Goal: Book appointment/travel/reservation

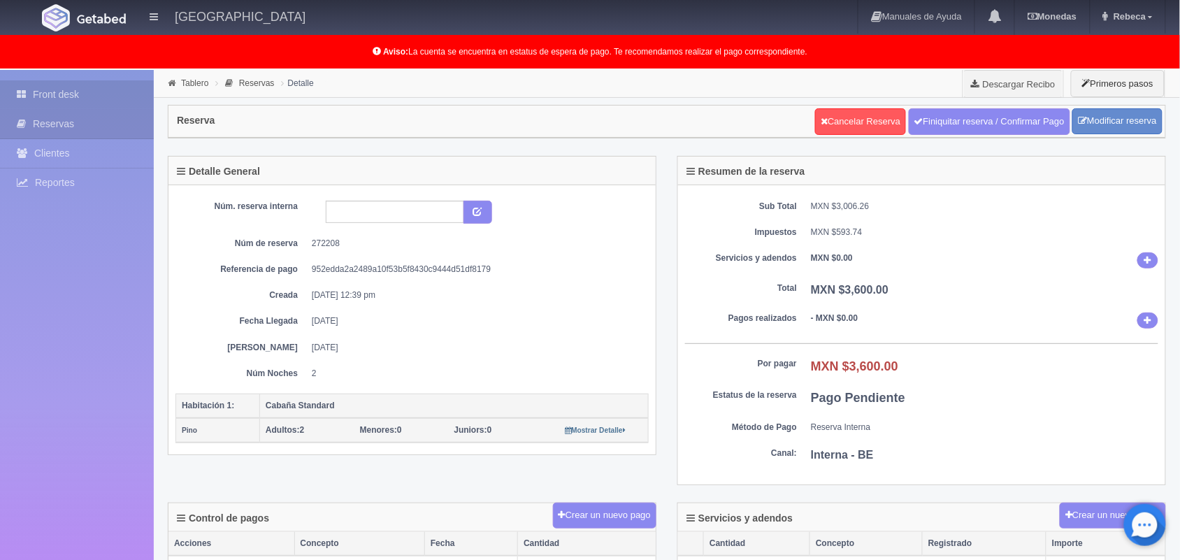
click at [95, 89] on link "Front desk" at bounding box center [77, 94] width 154 height 29
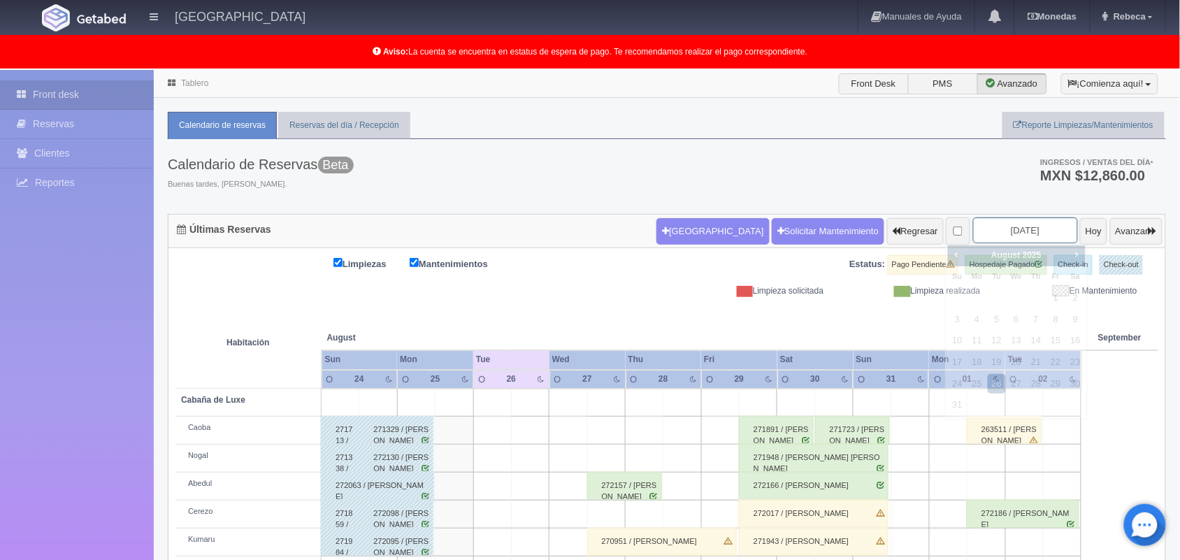
click at [1035, 229] on input "2025-08-26" at bounding box center [1025, 230] width 105 height 26
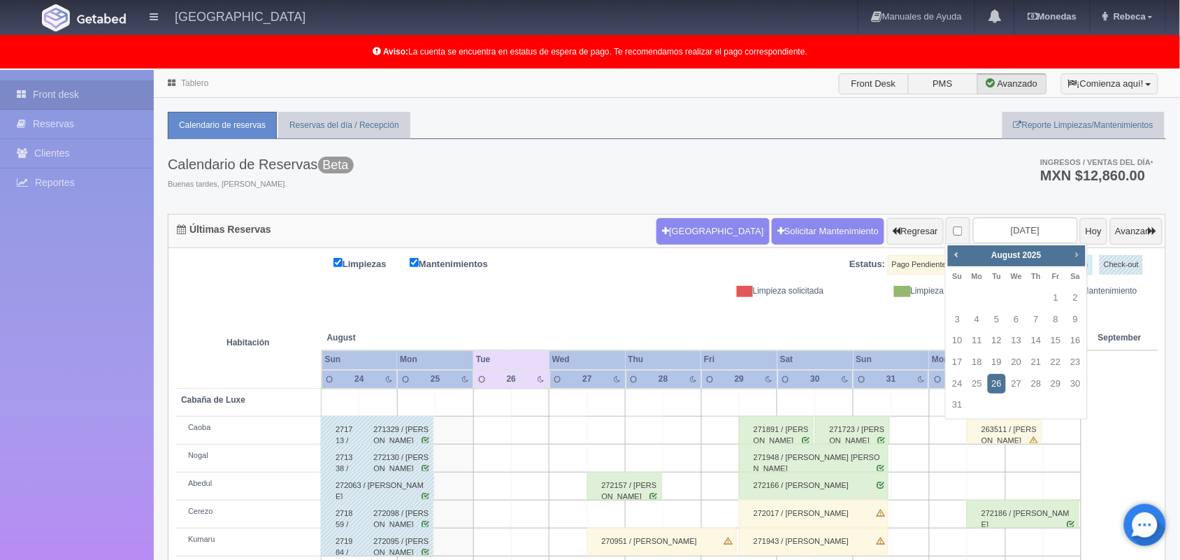
click at [1074, 254] on span "Next" at bounding box center [1076, 254] width 11 height 11
click at [1056, 382] on link "31" at bounding box center [1055, 384] width 18 height 20
type input "[DATE]"
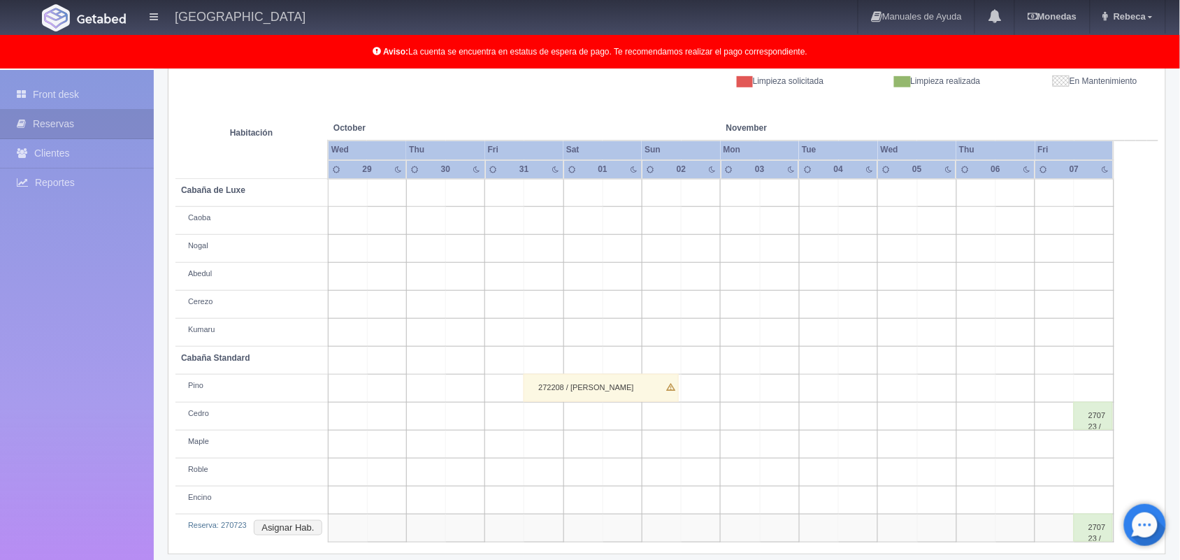
scroll to position [222, 0]
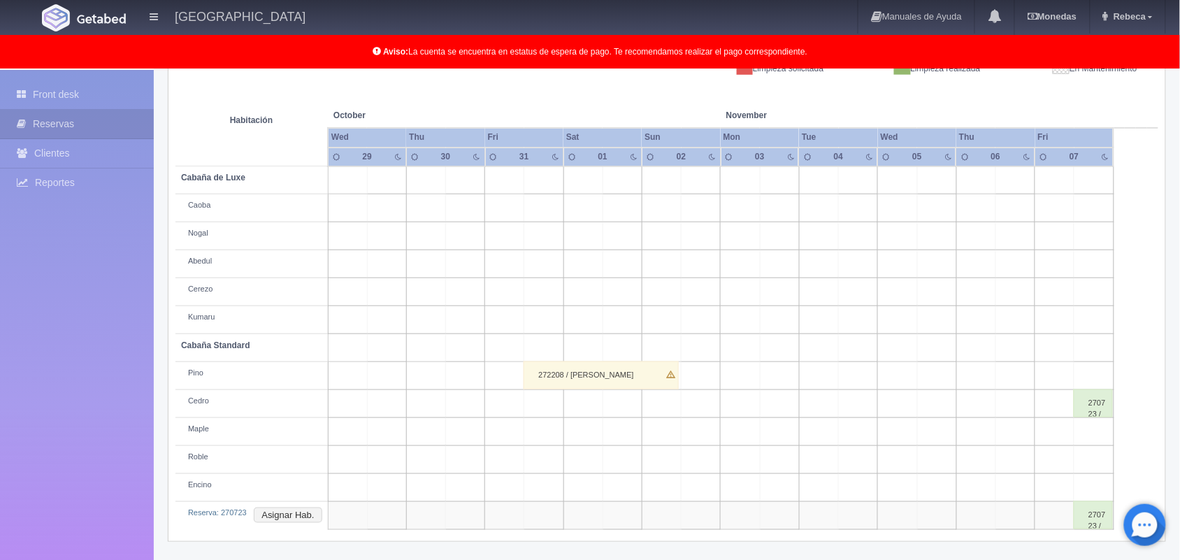
click at [542, 402] on td at bounding box center [543, 404] width 39 height 28
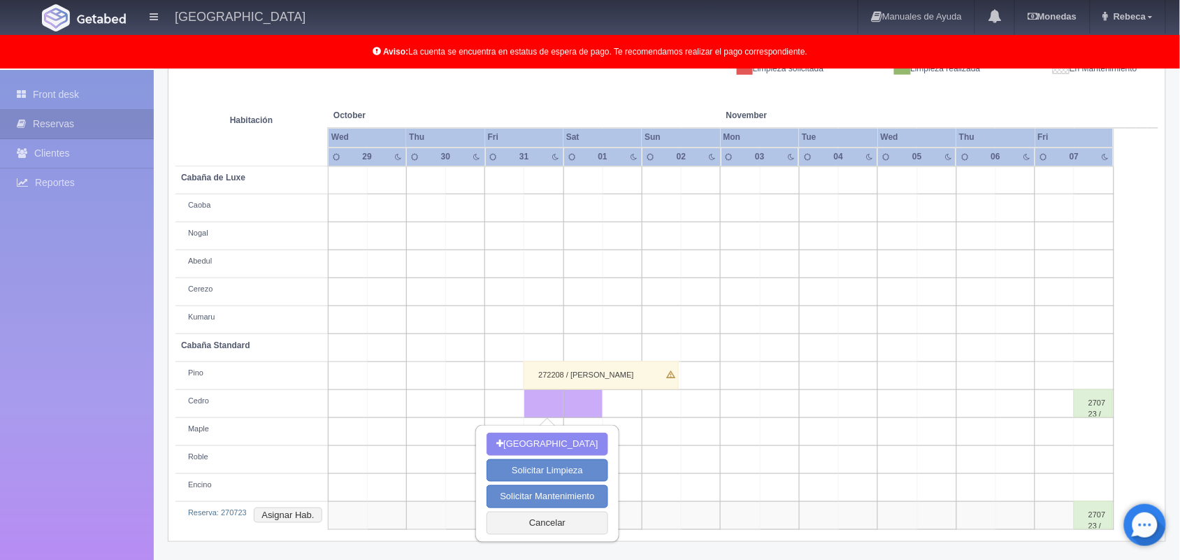
click at [542, 402] on td at bounding box center [543, 404] width 39 height 28
click at [552, 440] on button "Nueva Reserva" at bounding box center [547, 444] width 121 height 23
type input "[DATE]"
type input "01-11-2025"
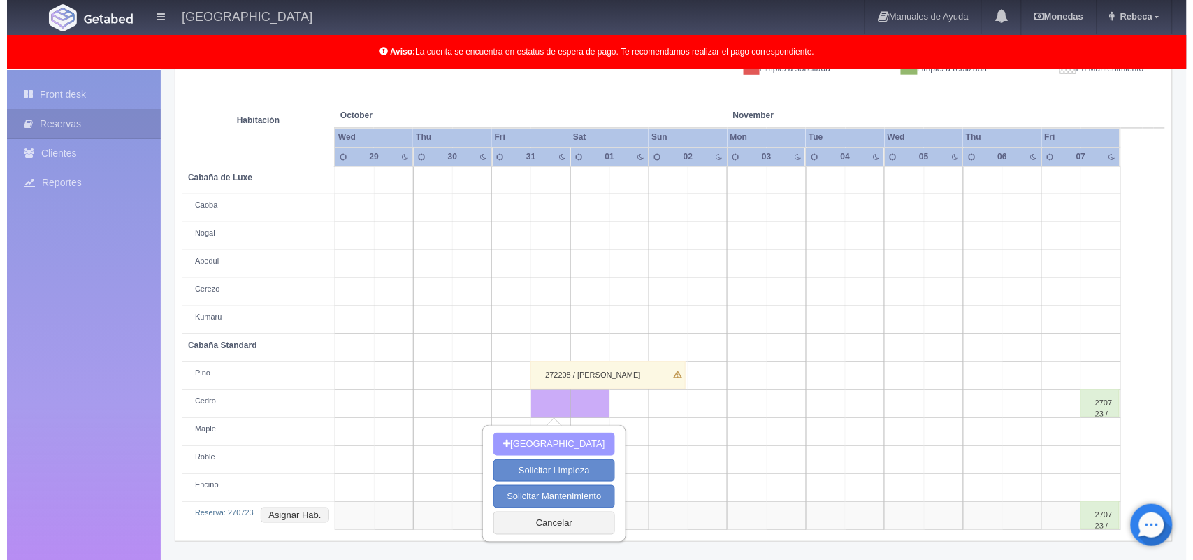
scroll to position [222, 0]
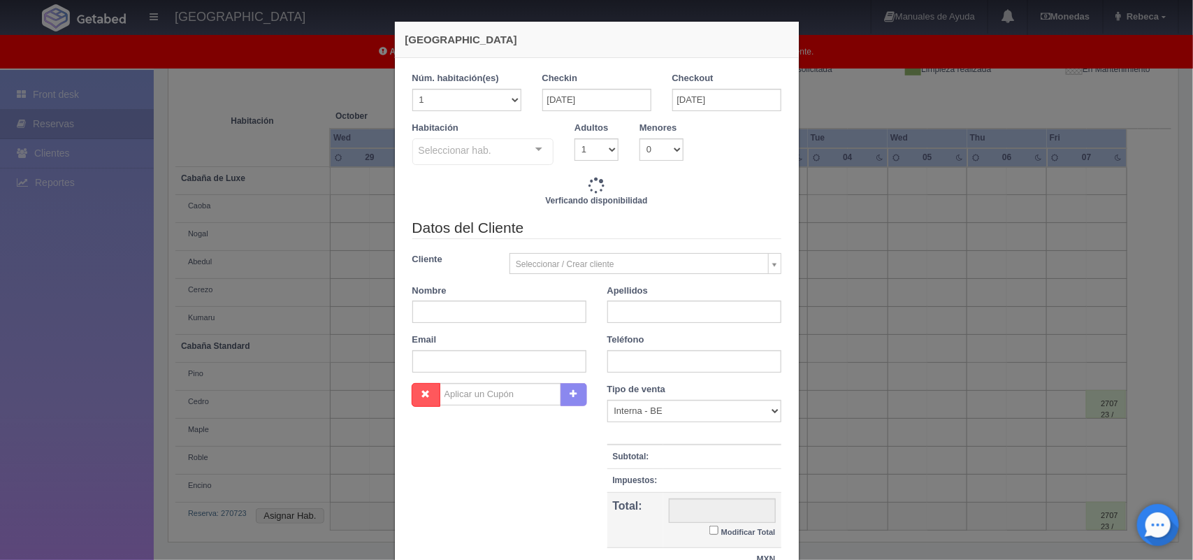
checkbox input "false"
type input "1600.00"
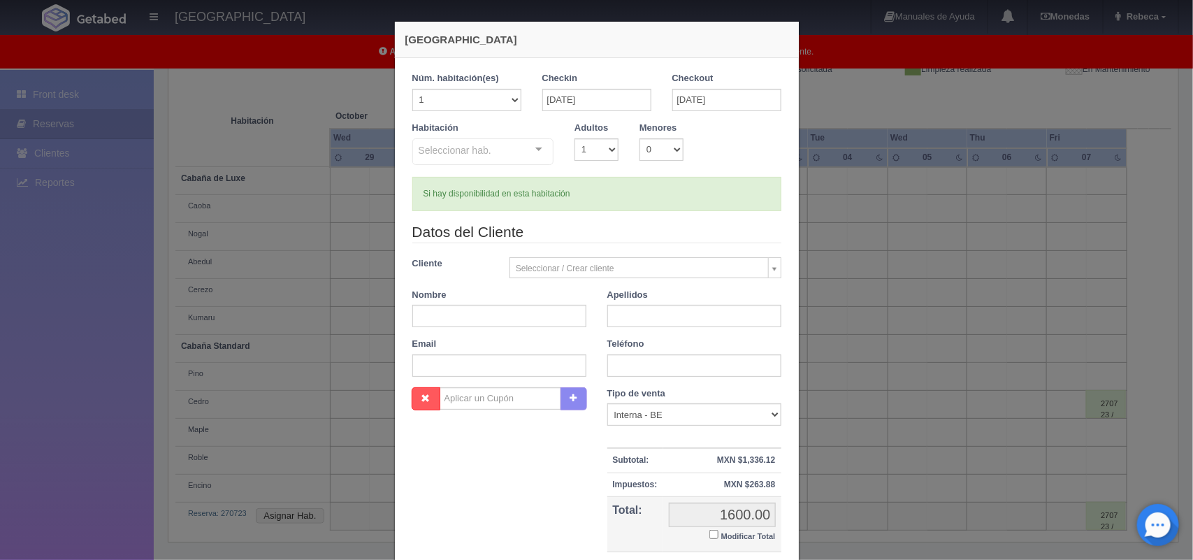
checkbox input "false"
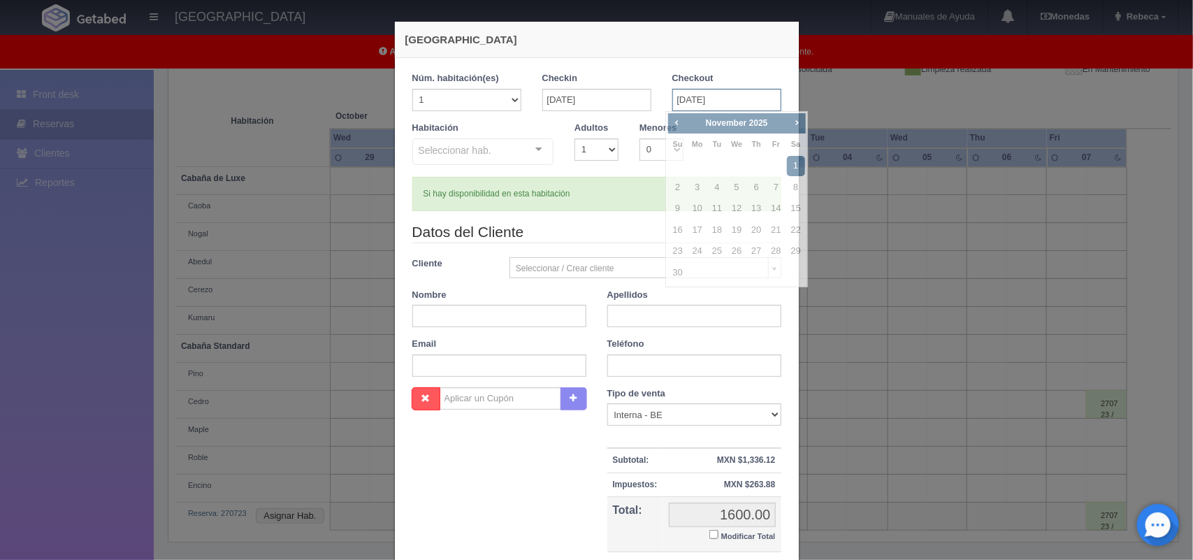
click at [765, 100] on input "01-11-2025" at bounding box center [726, 100] width 109 height 22
click at [682, 189] on link "2" at bounding box center [678, 188] width 18 height 20
type input "02-11-2025"
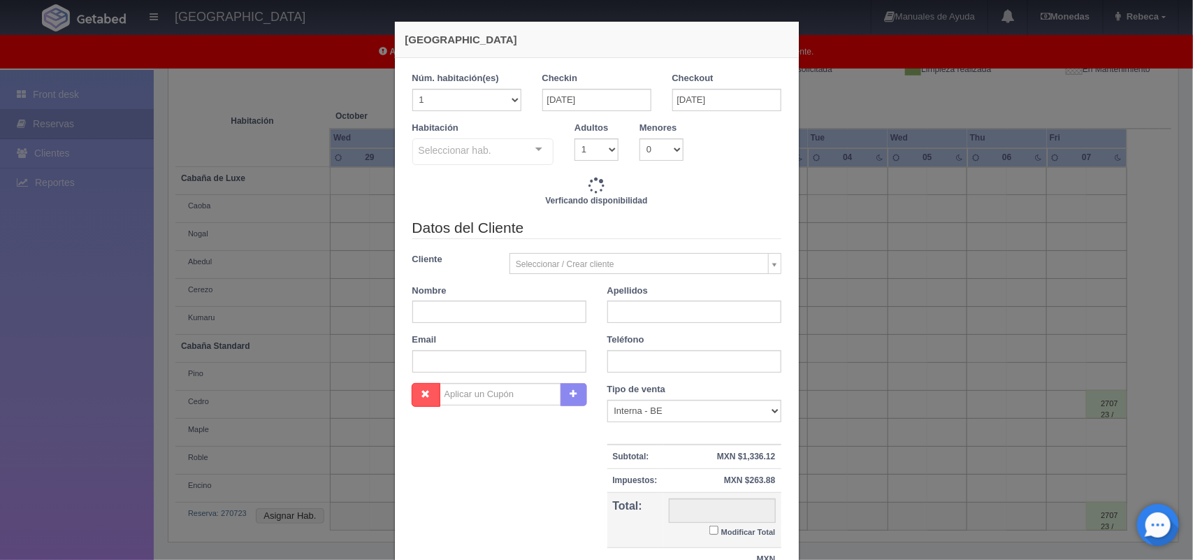
checkbox input "false"
type input "3600.00"
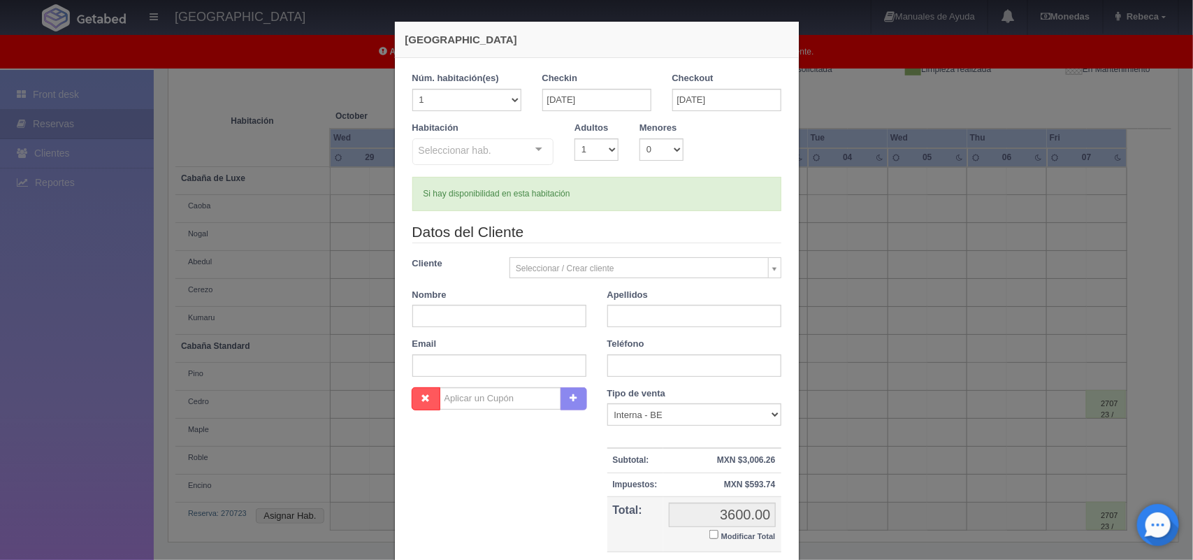
checkbox input "false"
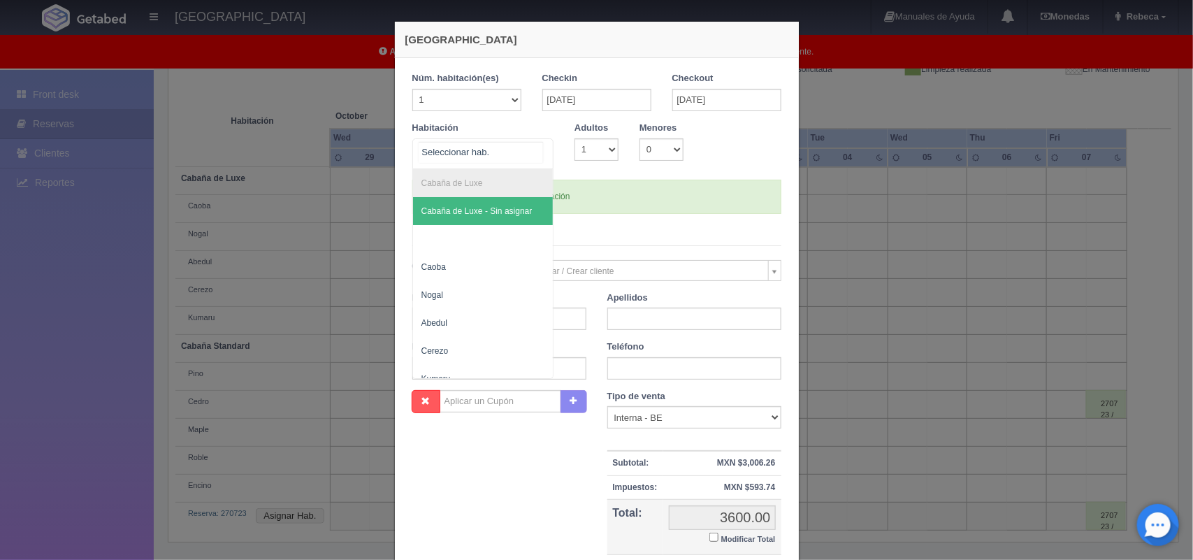
click at [533, 149] on div at bounding box center [539, 149] width 28 height 21
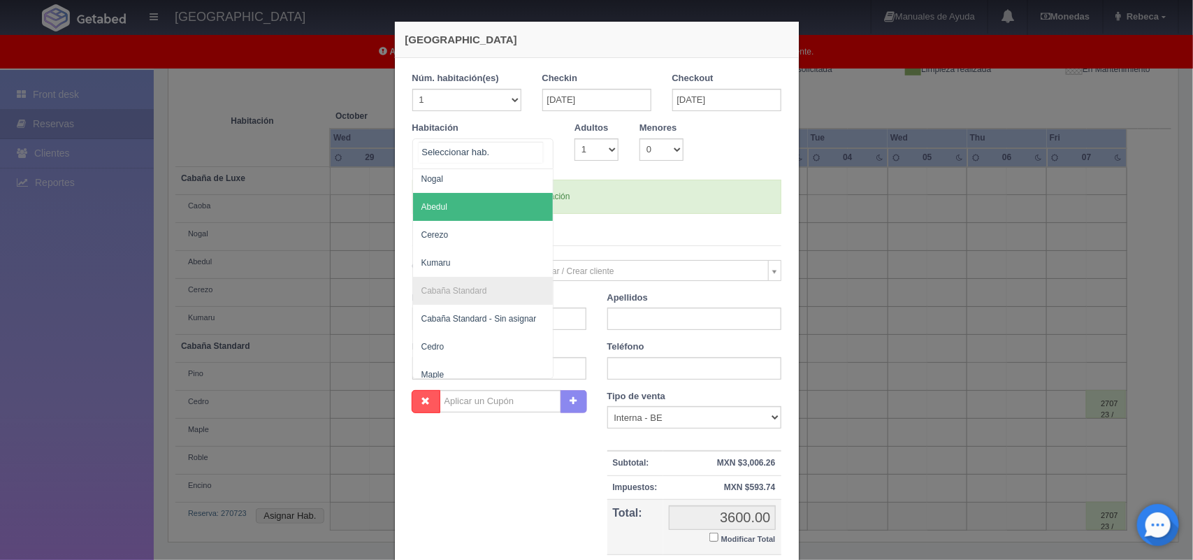
scroll to position [151, 0]
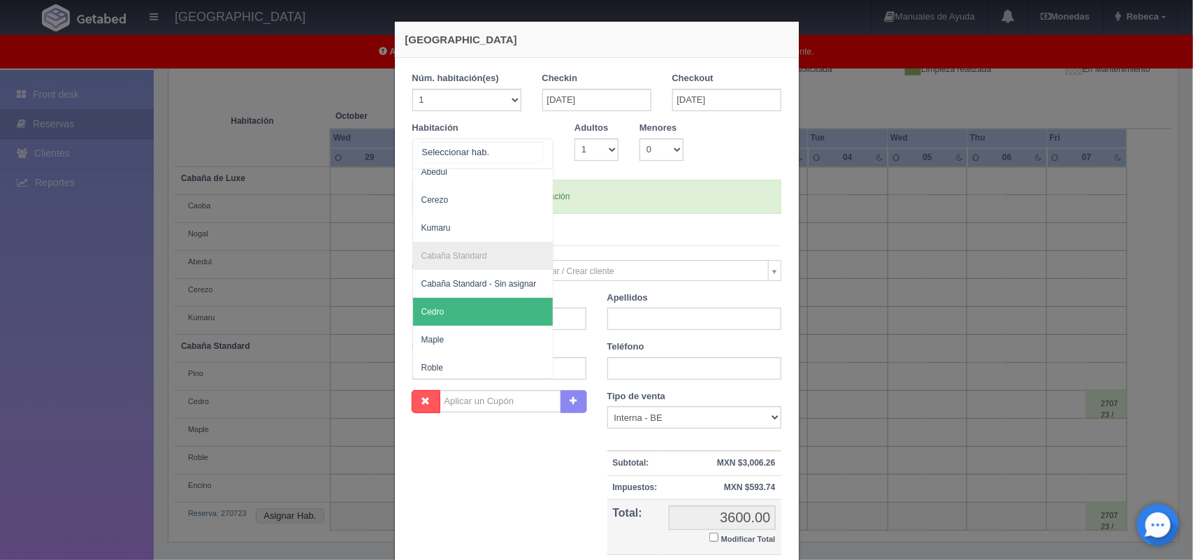
click at [477, 309] on span "Cedro" at bounding box center [483, 312] width 141 height 28
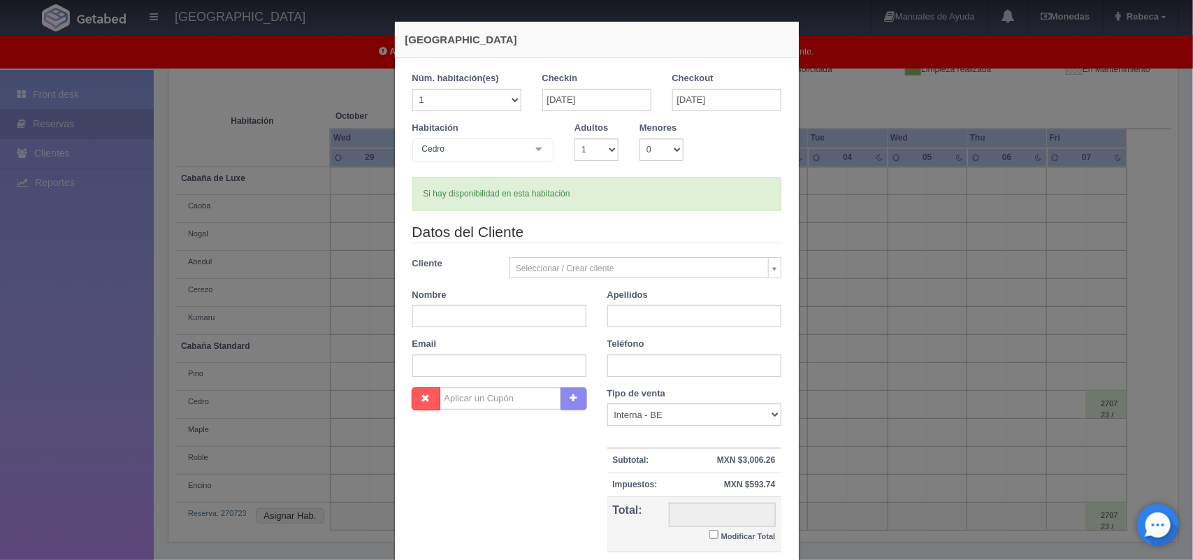
checkbox input "false"
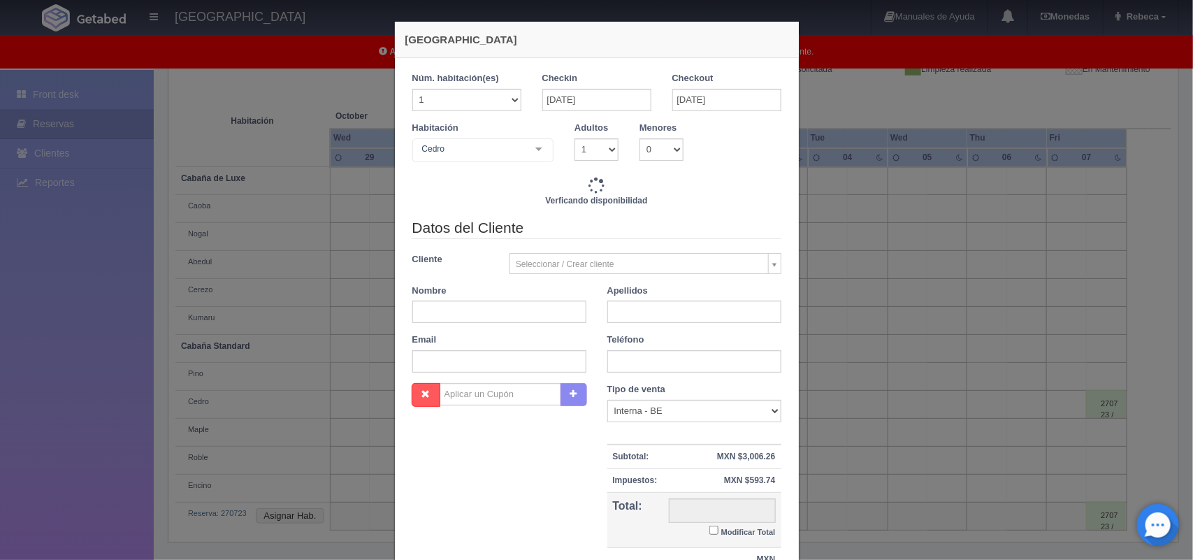
type input "3600.00"
checkbox input "false"
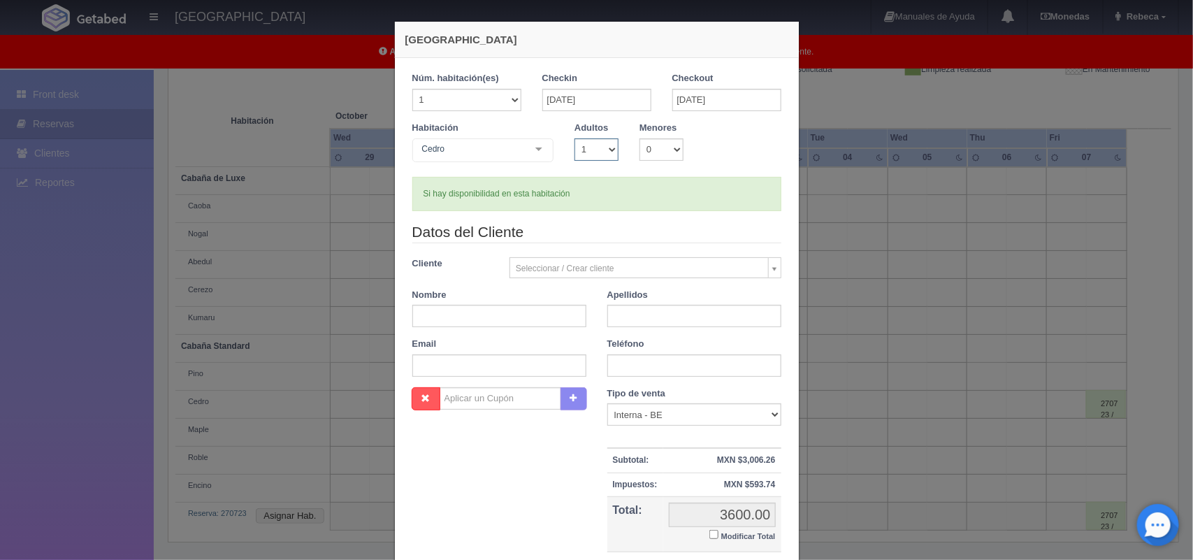
click at [606, 147] on select "1 2 3 4 5 6 7 8 9 10" at bounding box center [597, 149] width 44 height 22
select select "2"
click at [575, 138] on select "1 2 3 4 5 6 7 8 9 10" at bounding box center [597, 149] width 44 height 22
checkbox input "false"
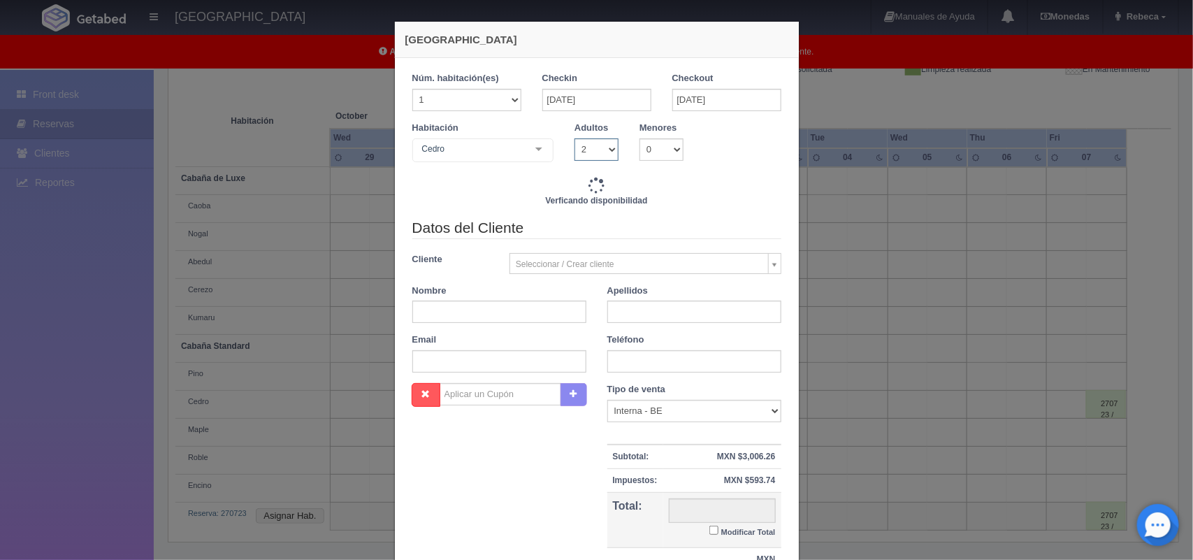
type input "3600.00"
checkbox input "false"
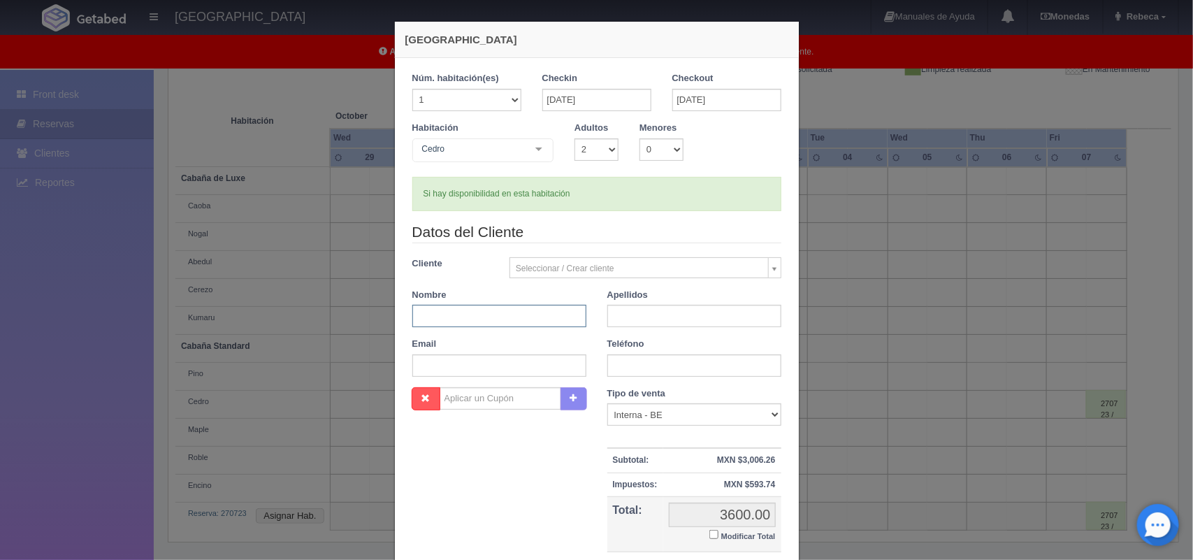
click at [480, 318] on input "text" at bounding box center [499, 316] width 174 height 22
type input "Alejandro"
click at [656, 317] on input "text" at bounding box center [694, 316] width 174 height 22
type input "Mateos"
click at [616, 367] on input "text" at bounding box center [694, 365] width 174 height 22
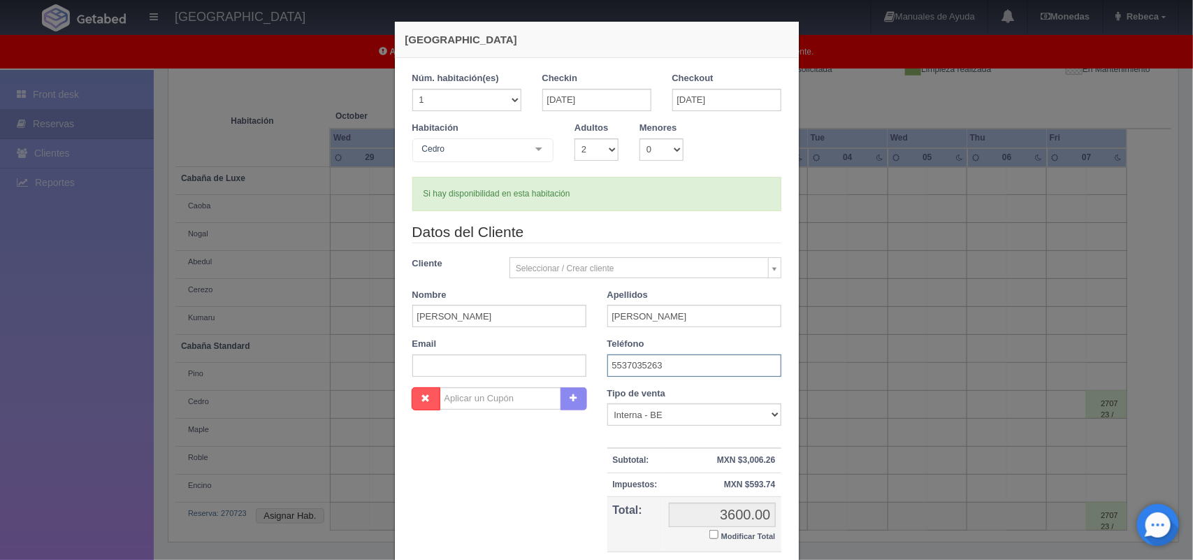
type input "5537035263"
click at [509, 368] on input "text" at bounding box center [499, 365] width 174 height 22
type input "taly1707@hotmail.com"
click at [787, 552] on div "1 Núm. habitación(es) 1 2 3 4 5 6 7 8 9 10 11 12 13 14 15 16 17 18 19 20 Checki…" at bounding box center [597, 331] width 404 height 546
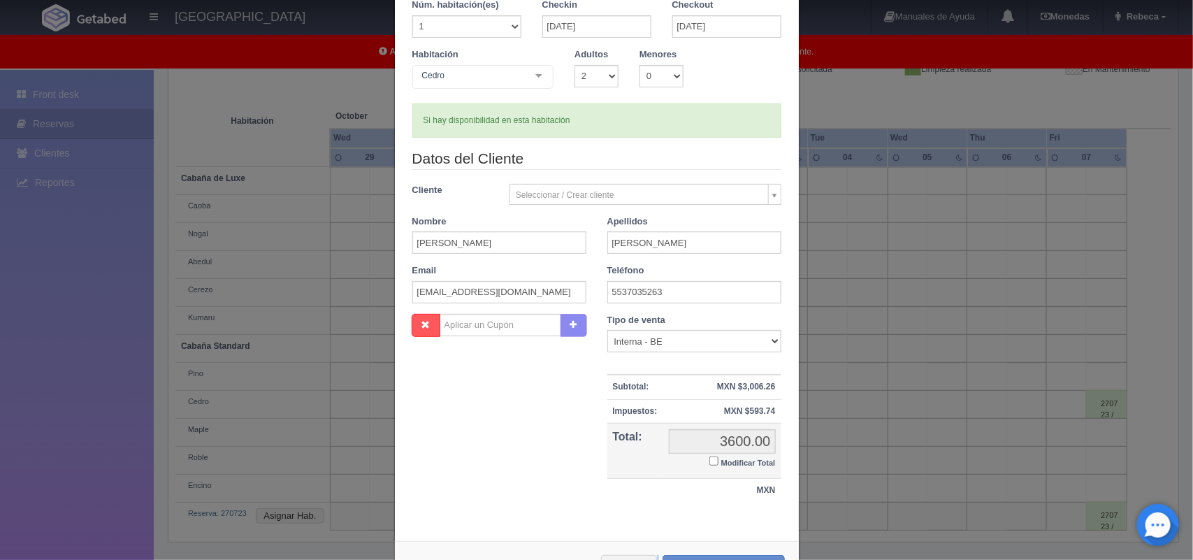
click at [787, 552] on div "Nueva Reserva 1 Núm. habitación(es) 1 2 3 4 5 6 7 8 9 10 11 12 13 14 15 16 17 1…" at bounding box center [596, 270] width 405 height 645
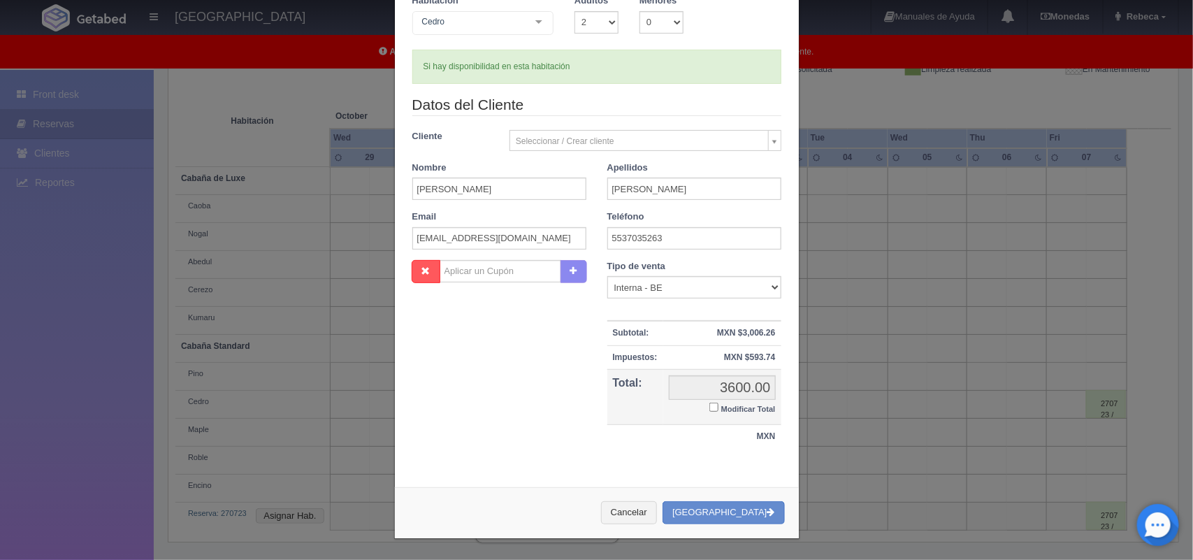
click at [787, 552] on div "Nueva Reserva 1 Núm. habitación(es) 1 2 3 4 5 6 7 8 9 10 11 12 13 14 15 16 17 1…" at bounding box center [596, 216] width 419 height 687
click at [737, 517] on button "[GEOGRAPHIC_DATA]" at bounding box center [724, 512] width 122 height 23
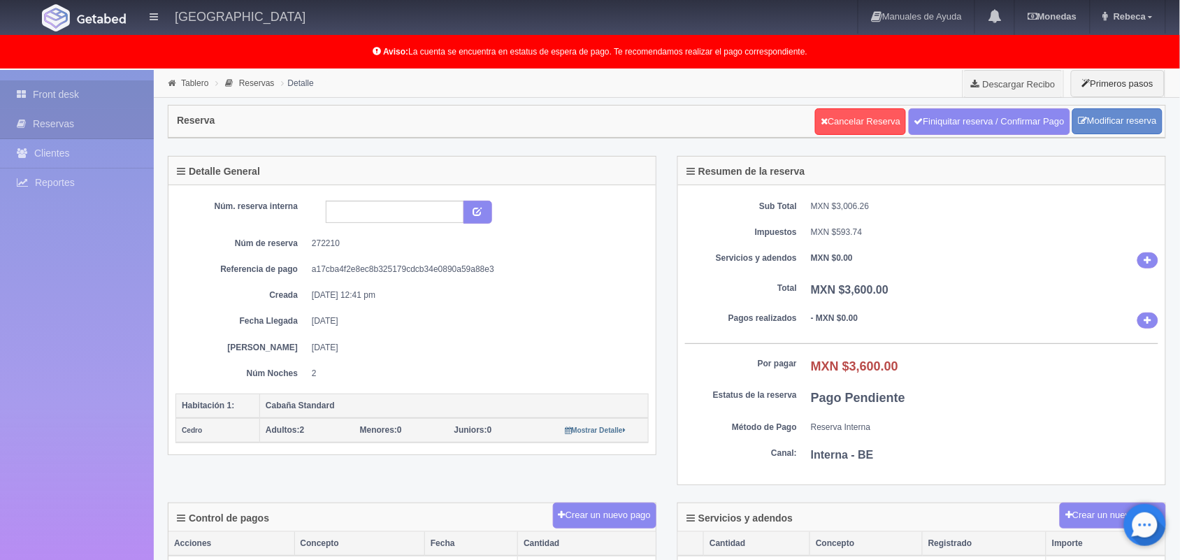
click at [117, 91] on link "Front desk" at bounding box center [77, 94] width 154 height 29
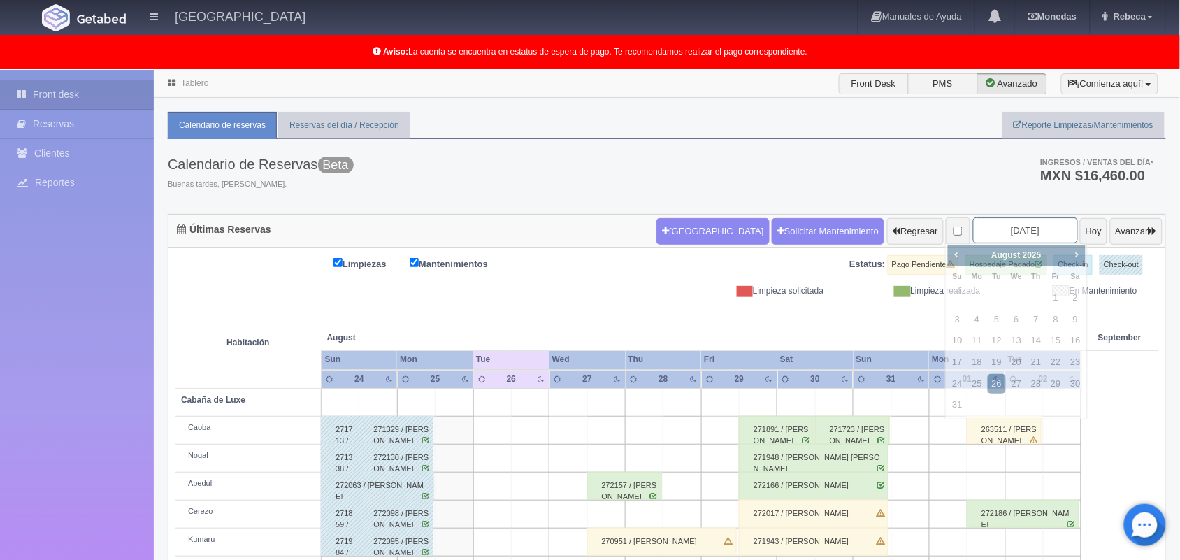
click at [1029, 229] on input "[DATE]" at bounding box center [1025, 230] width 105 height 26
click at [1076, 253] on span "Next" at bounding box center [1076, 254] width 11 height 11
click at [1053, 380] on link "31" at bounding box center [1055, 384] width 18 height 20
type input "[DATE]"
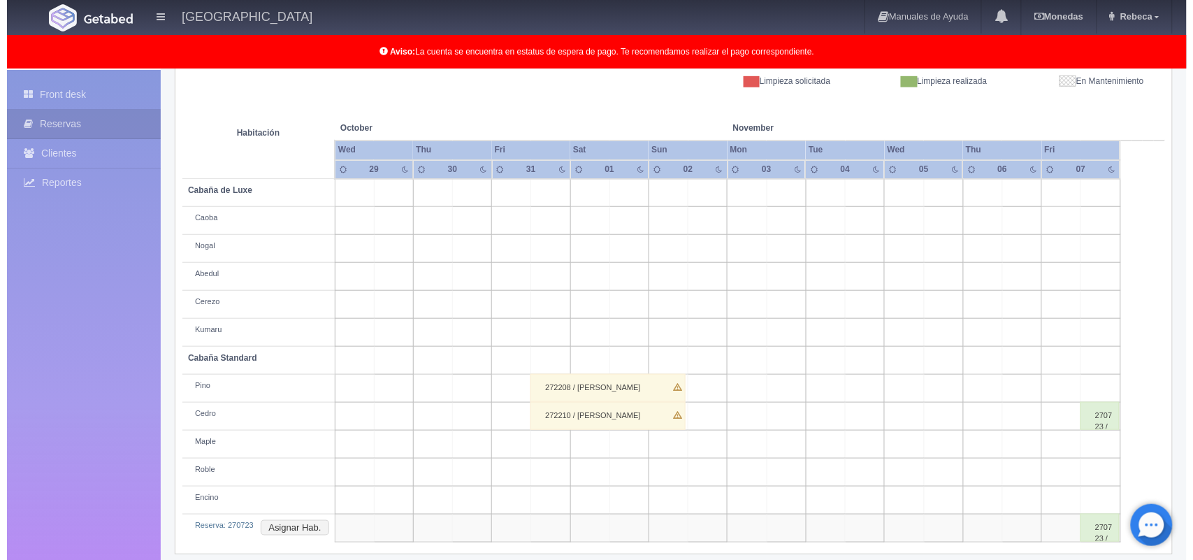
scroll to position [222, 0]
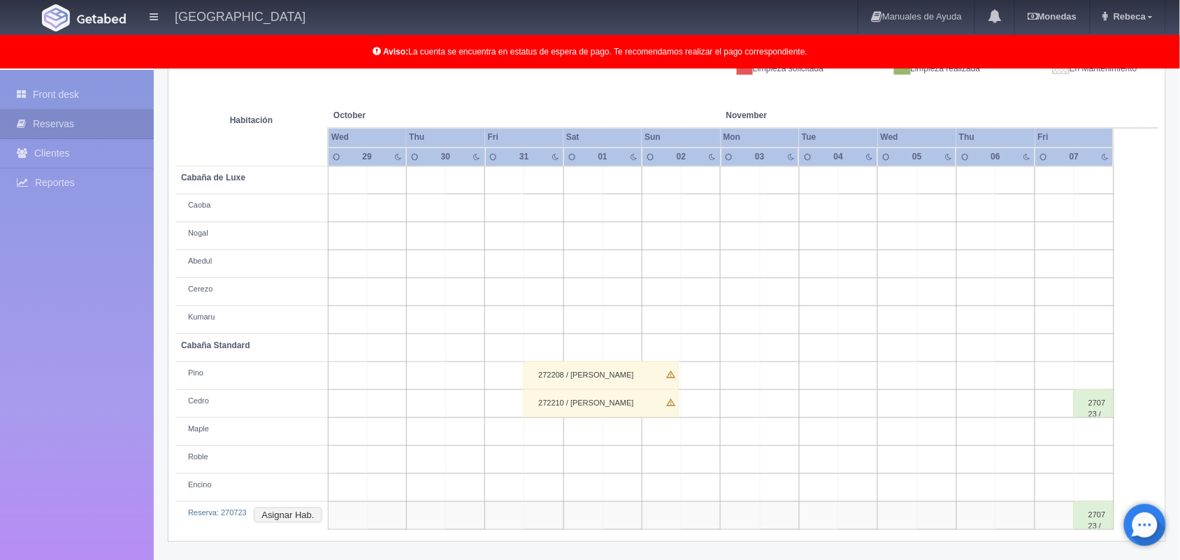
click at [540, 458] on td at bounding box center [543, 460] width 39 height 28
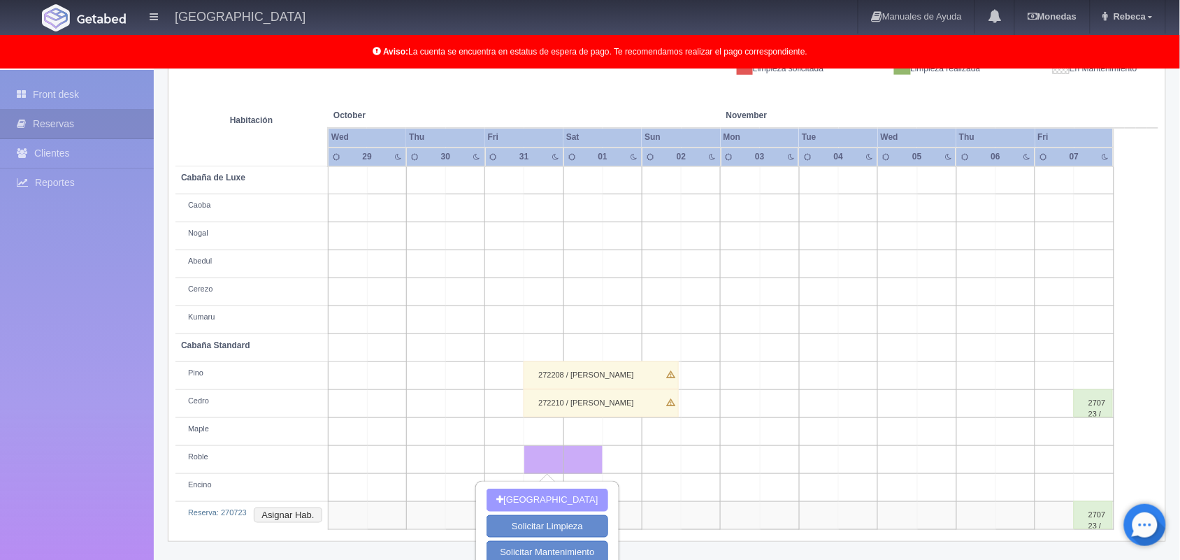
click at [554, 498] on button "[GEOGRAPHIC_DATA]" at bounding box center [547, 500] width 121 height 23
type input "31-10-2025"
type input "01-11-2025"
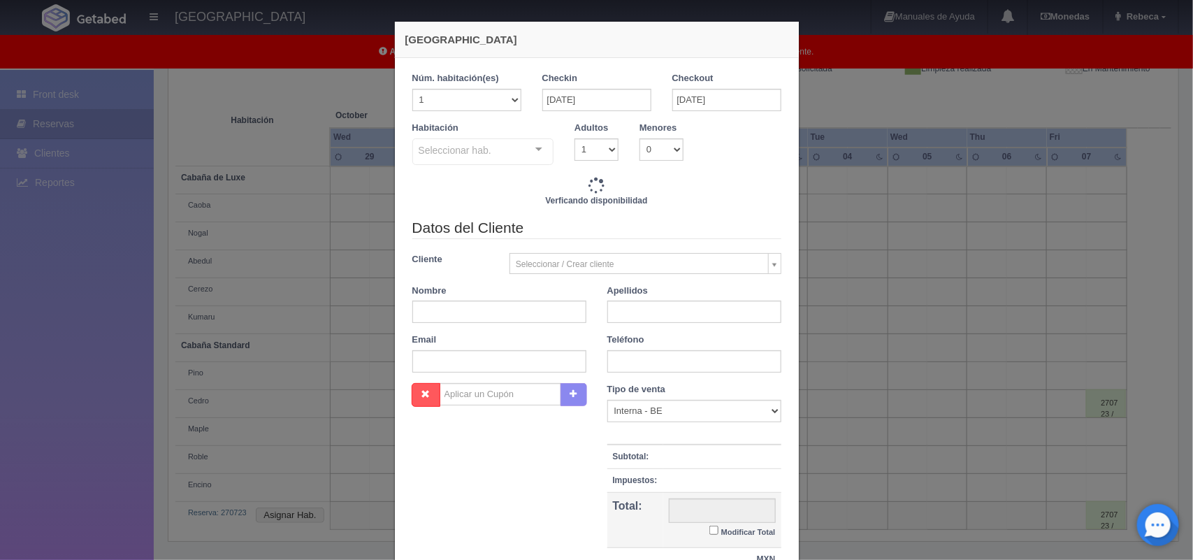
checkbox input "false"
type input "1600.00"
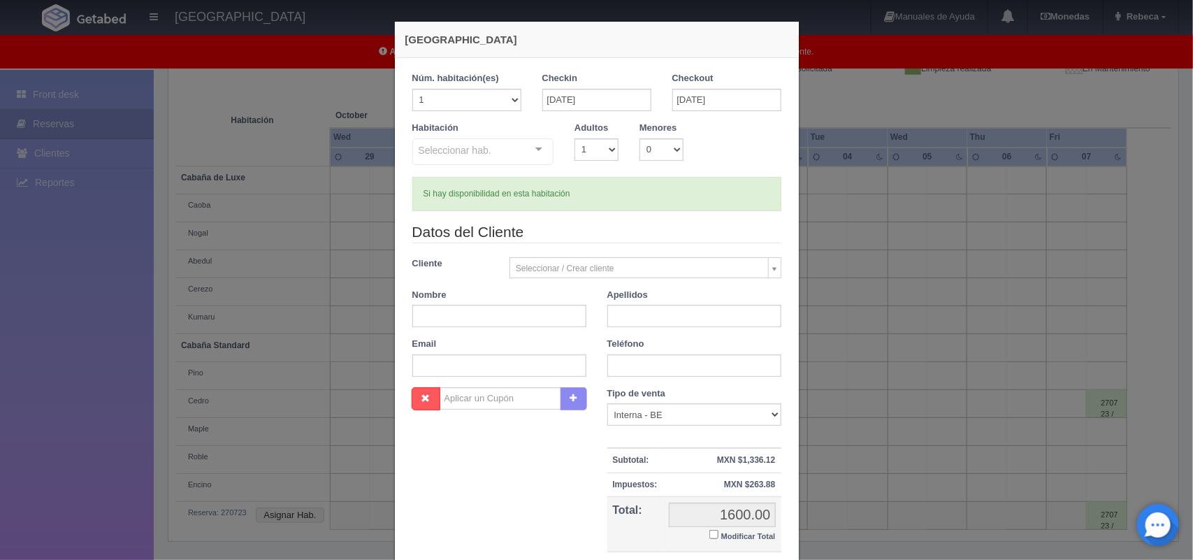
checkbox input "false"
click at [759, 101] on input "01-11-2025" at bounding box center [726, 100] width 109 height 22
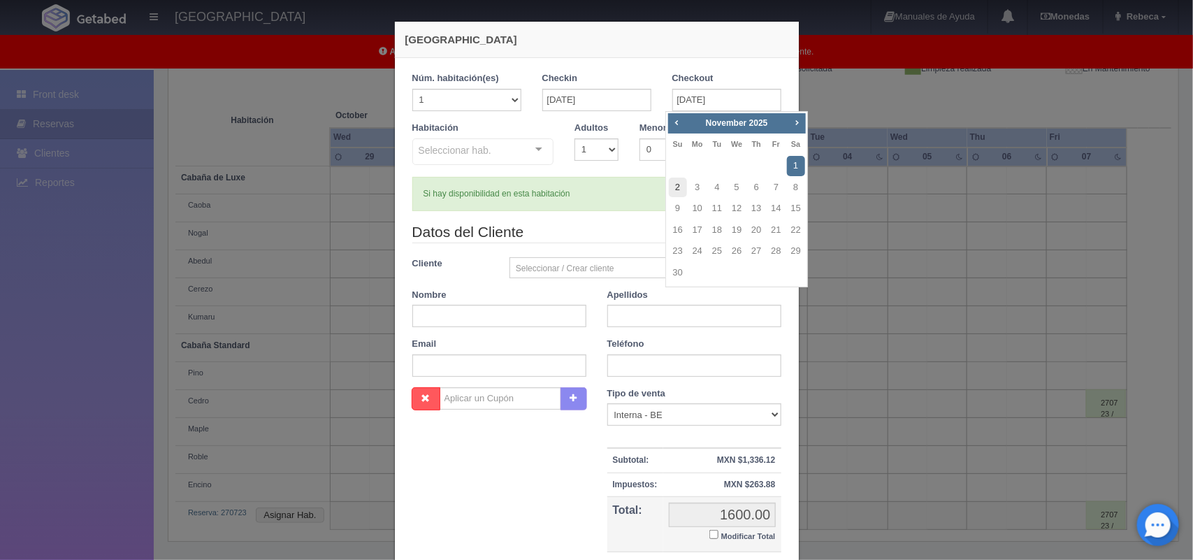
click at [676, 180] on link "2" at bounding box center [678, 188] width 18 height 20
type input "02-11-2025"
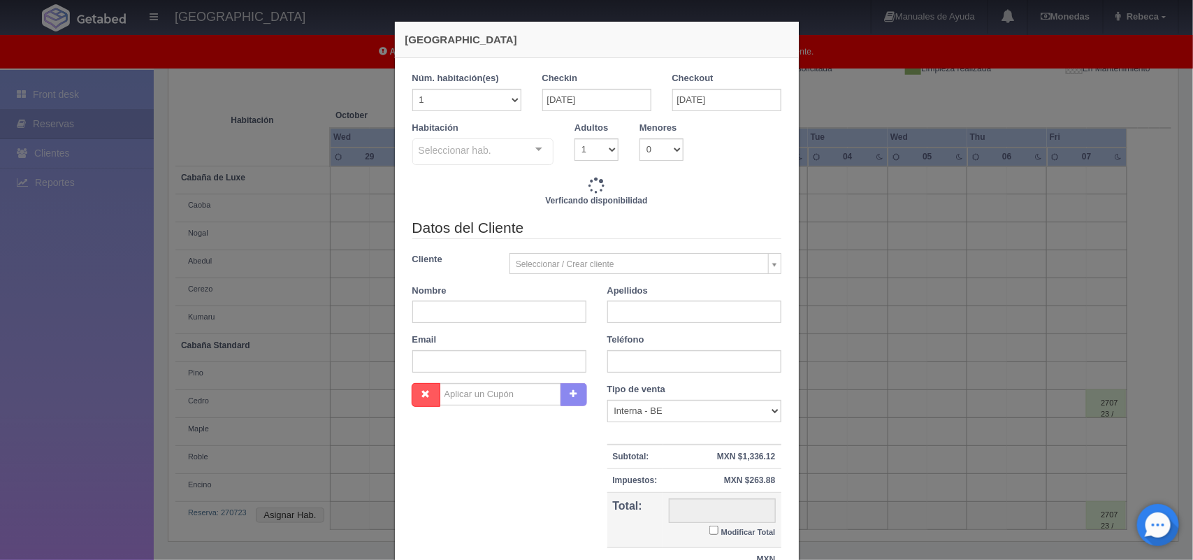
checkbox input "false"
type input "3600.00"
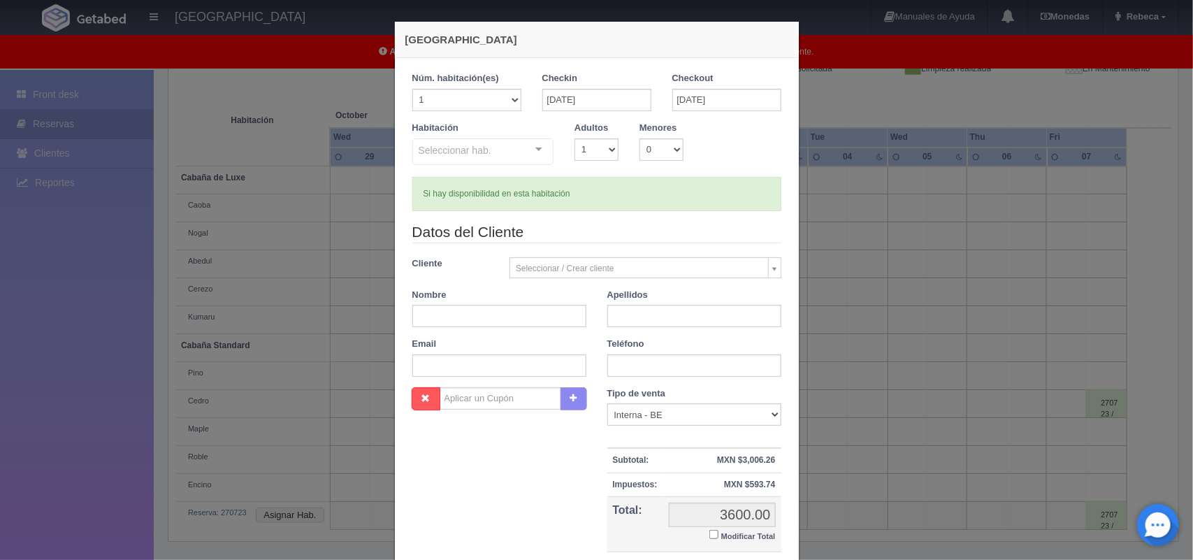
checkbox input "false"
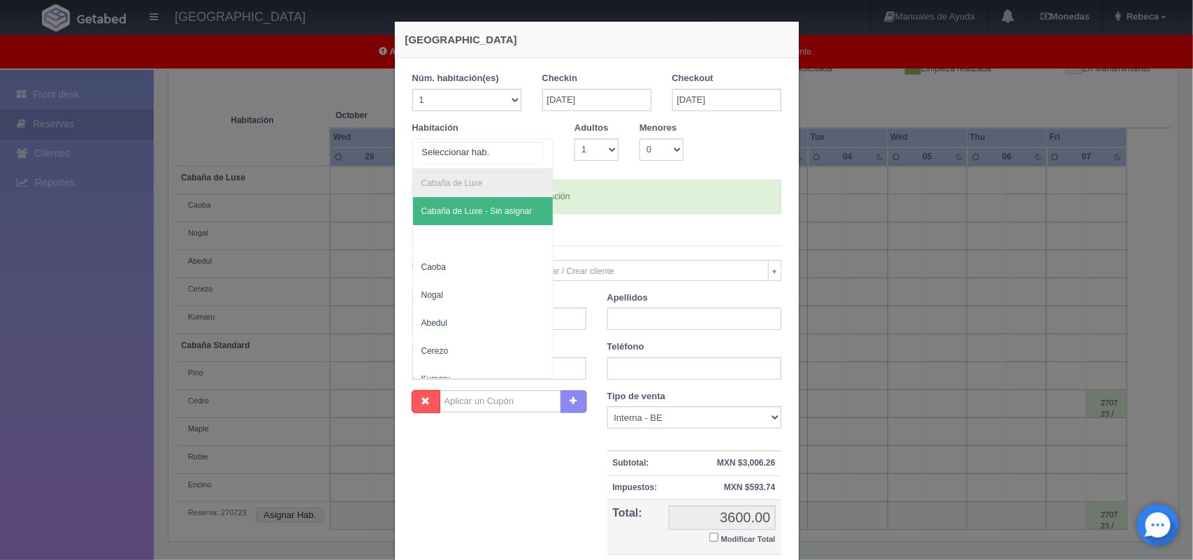
click at [530, 145] on div at bounding box center [539, 149] width 28 height 21
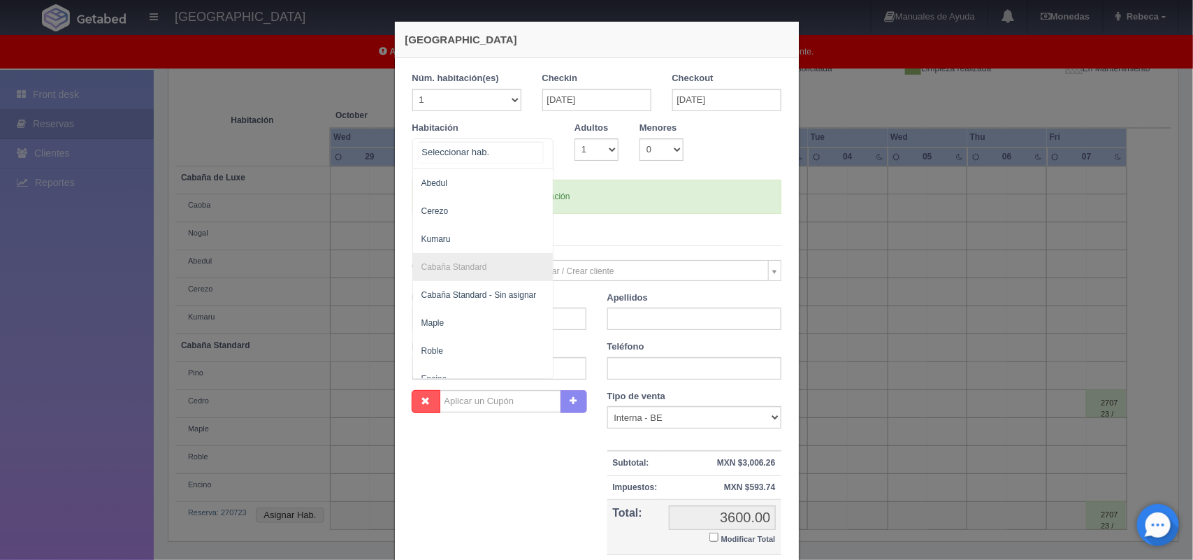
scroll to position [168, 0]
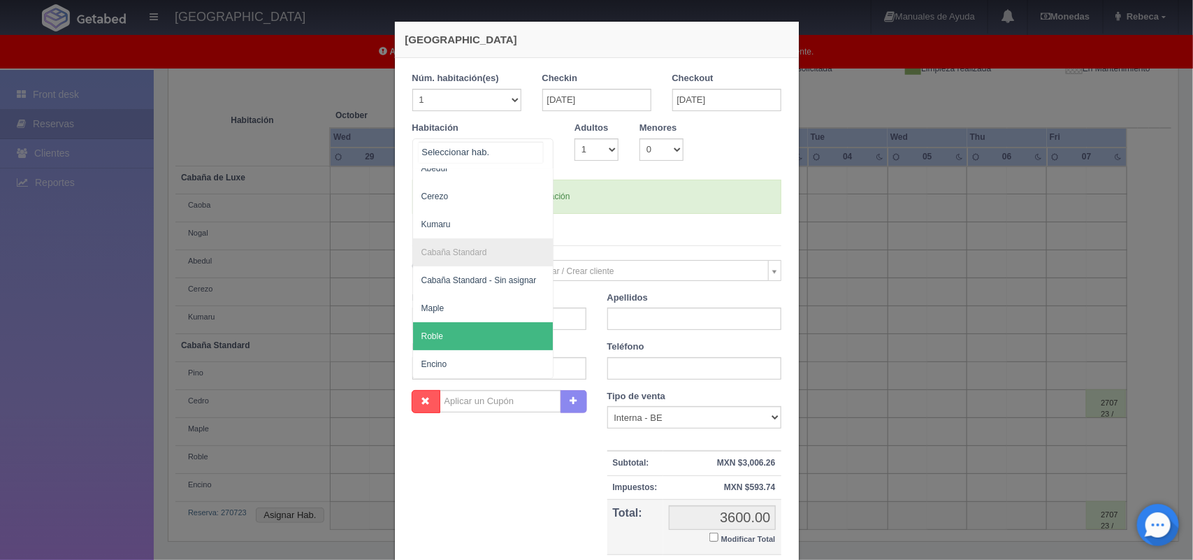
click at [501, 322] on span "Roble" at bounding box center [483, 336] width 141 height 28
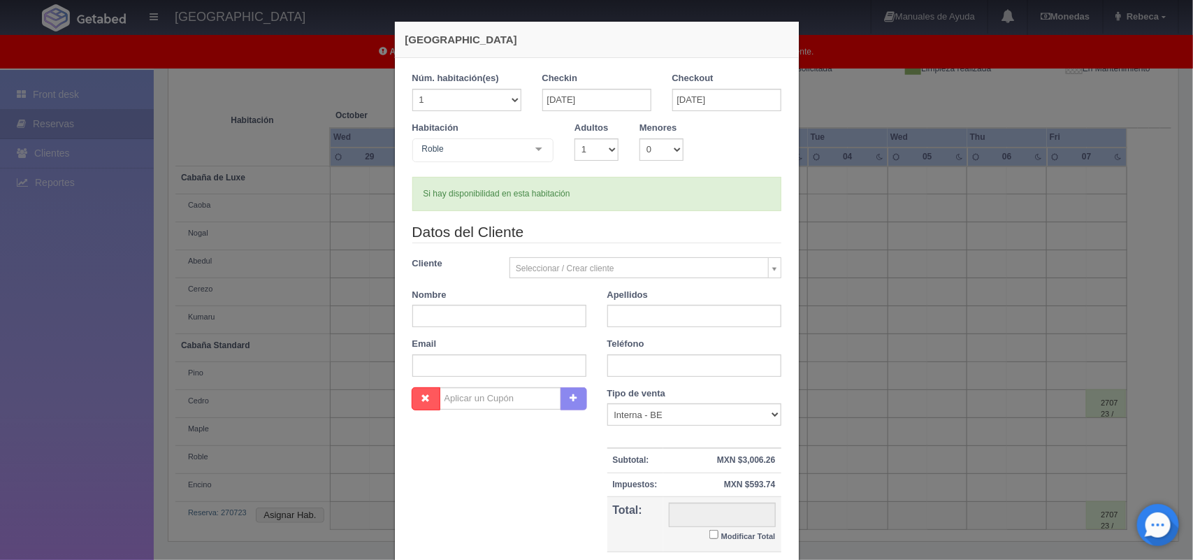
checkbox input "false"
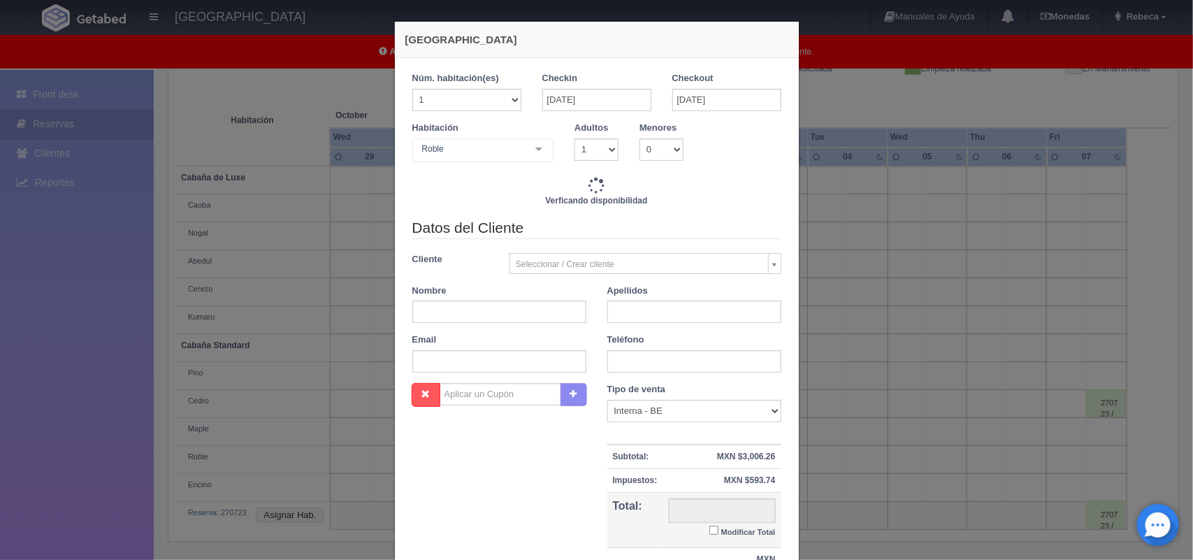
type input "3600.00"
checkbox input "false"
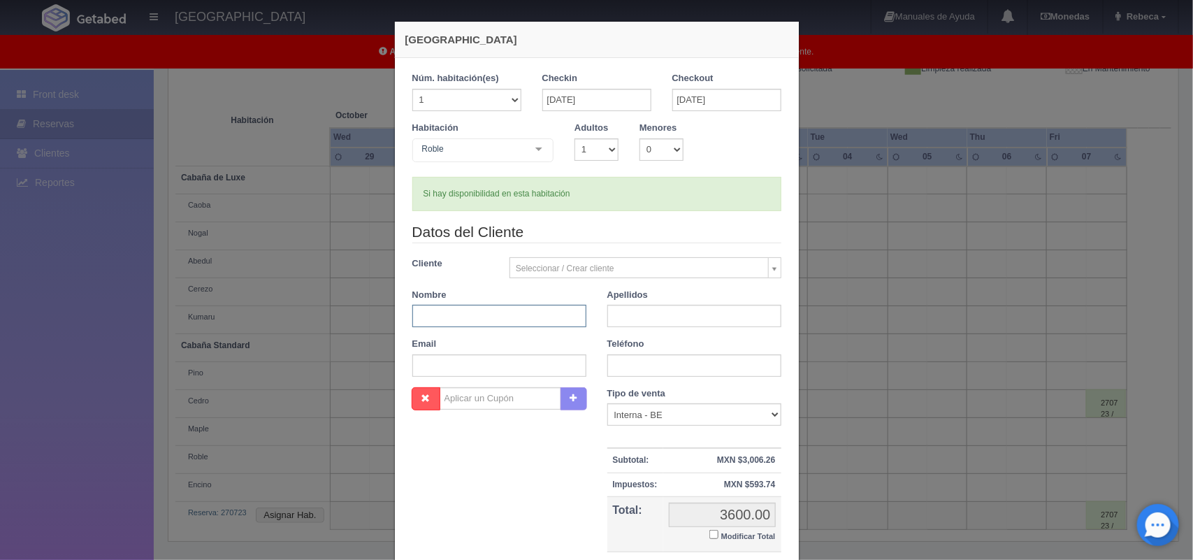
click at [501, 319] on input "text" at bounding box center [499, 316] width 174 height 22
type input "Luis"
click at [617, 322] on input "text" at bounding box center [694, 316] width 174 height 22
type input "Arias Sanchez"
click at [552, 367] on input "text" at bounding box center [499, 365] width 174 height 22
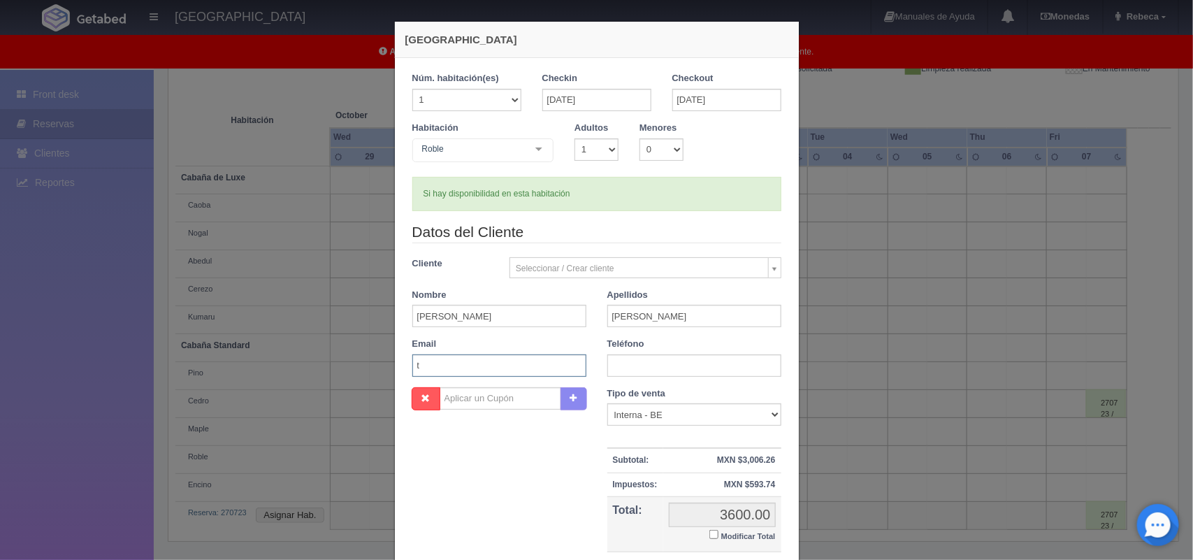
type input "taly1707@hotmail.com"
click at [638, 369] on input "text" at bounding box center [694, 365] width 174 height 22
type input "5537035263"
click at [764, 413] on select "Correo Electronico Interna - BE Llamada OTA Externa Otro WALK IN" at bounding box center [694, 414] width 174 height 22
click at [785, 549] on div "1 Núm. habitación(es) 1 2 3 4 5 6 7 8 9 10 11 12 13 14 15 16 17 18 19 20 Checki…" at bounding box center [597, 331] width 404 height 546
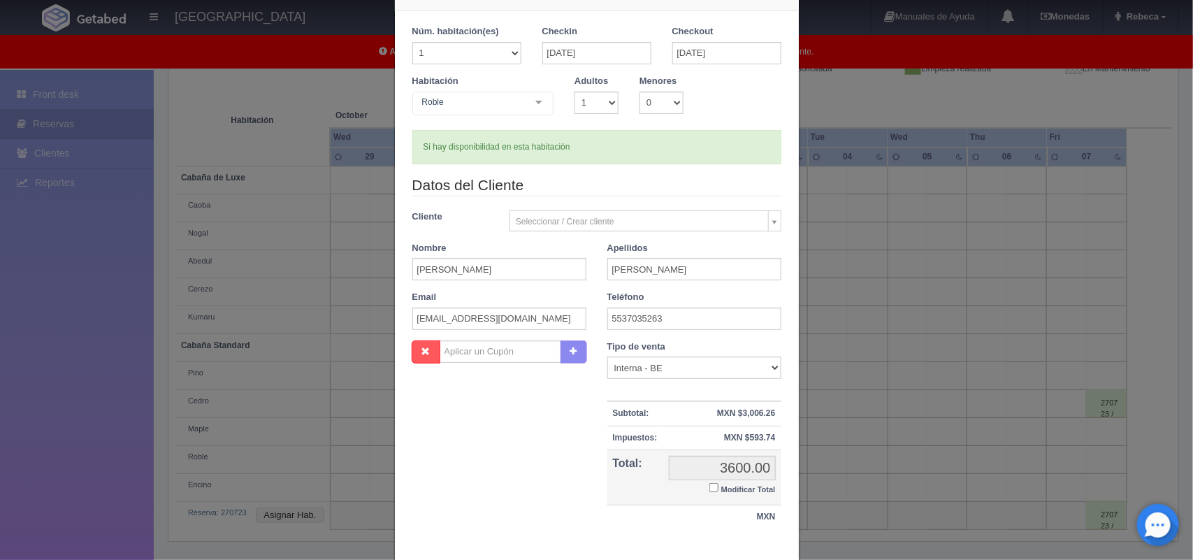
click at [785, 549] on div "Nueva Reserva 1 Núm. habitación(es) 1 2 3 4 5 6 7 8 9 10 11 12 13 14 15 16 17 1…" at bounding box center [596, 296] width 405 height 645
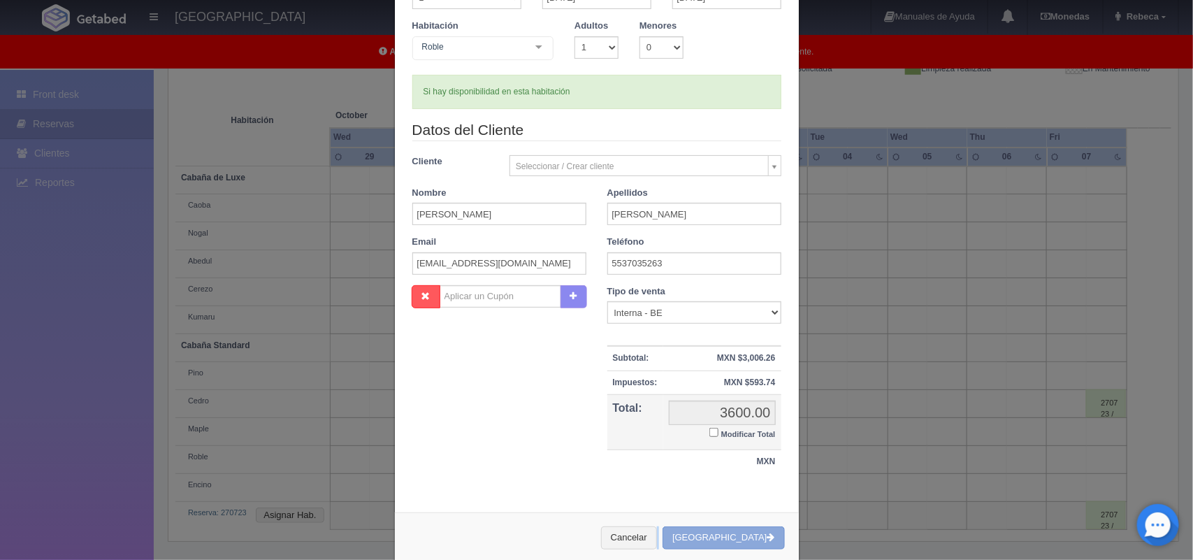
click at [746, 535] on button "[GEOGRAPHIC_DATA]" at bounding box center [724, 537] width 122 height 23
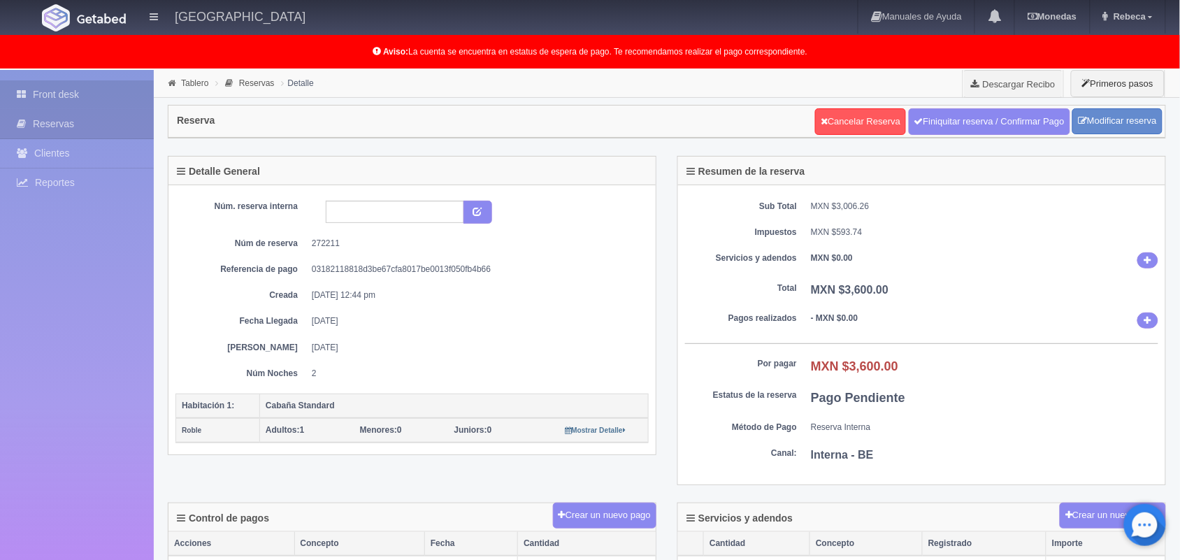
click at [106, 82] on link "Front desk" at bounding box center [77, 94] width 154 height 29
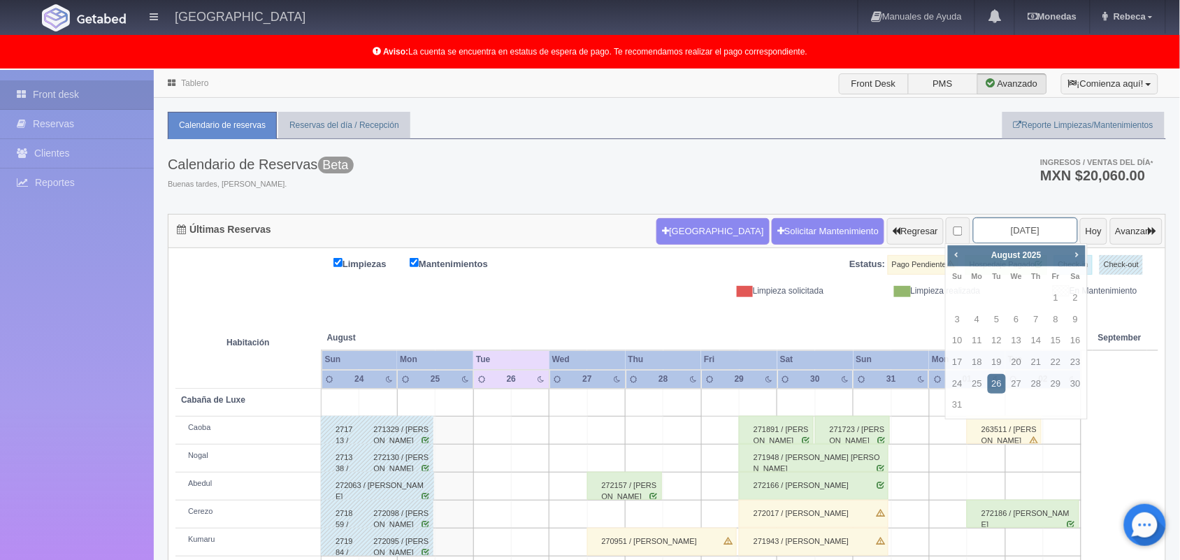
click at [1035, 232] on input "2025-08-26" at bounding box center [1025, 230] width 105 height 26
click at [1078, 254] on span "Next" at bounding box center [1076, 254] width 11 height 11
click at [1054, 377] on link "31" at bounding box center [1055, 384] width 18 height 20
type input "[DATE]"
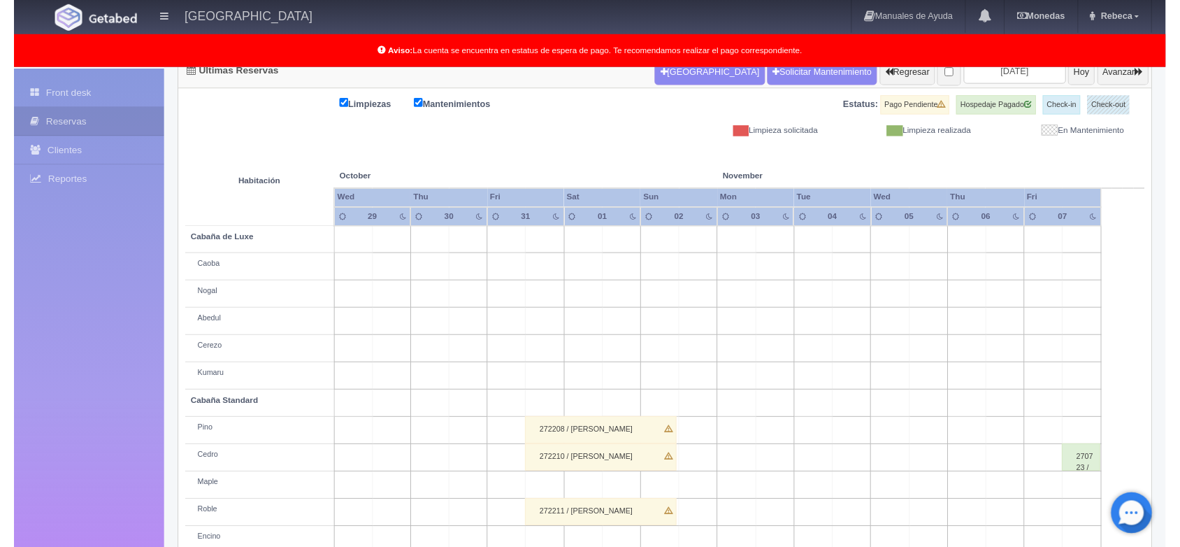
scroll to position [222, 0]
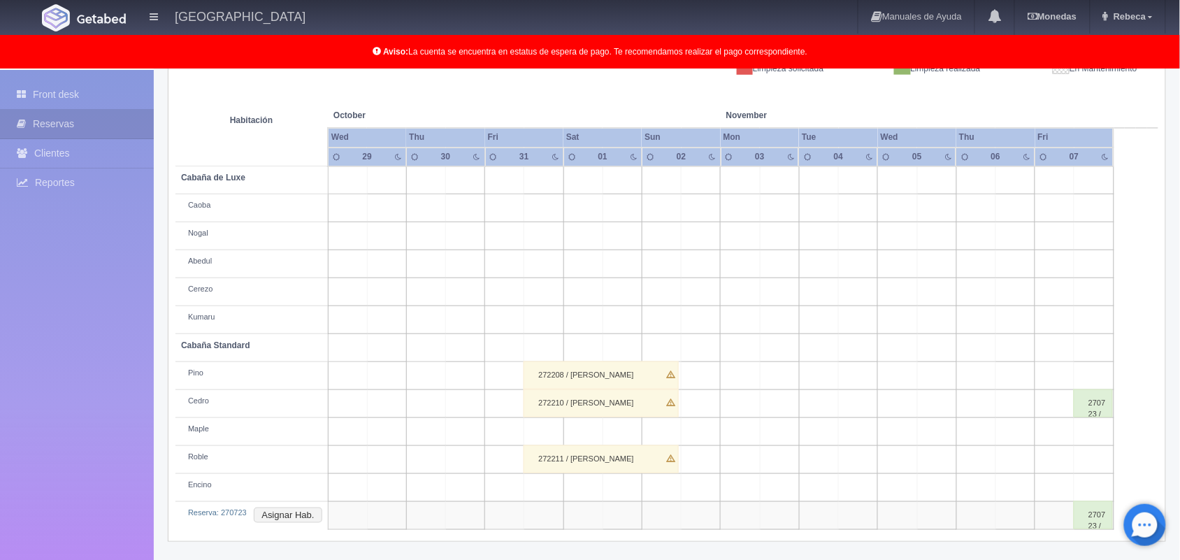
click at [1103, 514] on div "270723 / [PERSON_NAME]" at bounding box center [1093, 515] width 39 height 28
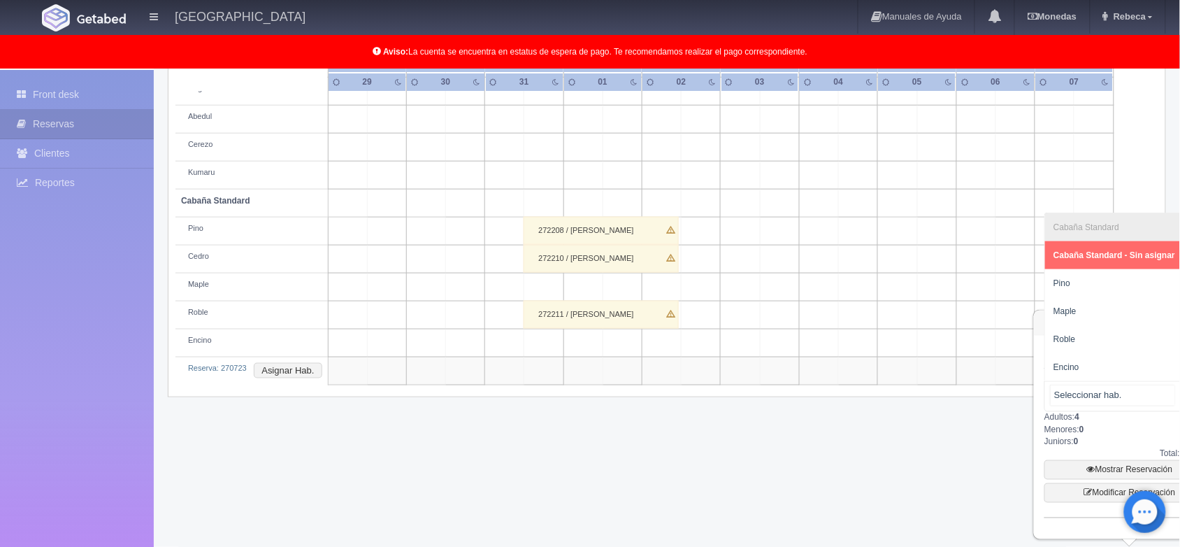
scroll to position [368, 0]
click at [1178, 382] on div at bounding box center [1189, 392] width 28 height 21
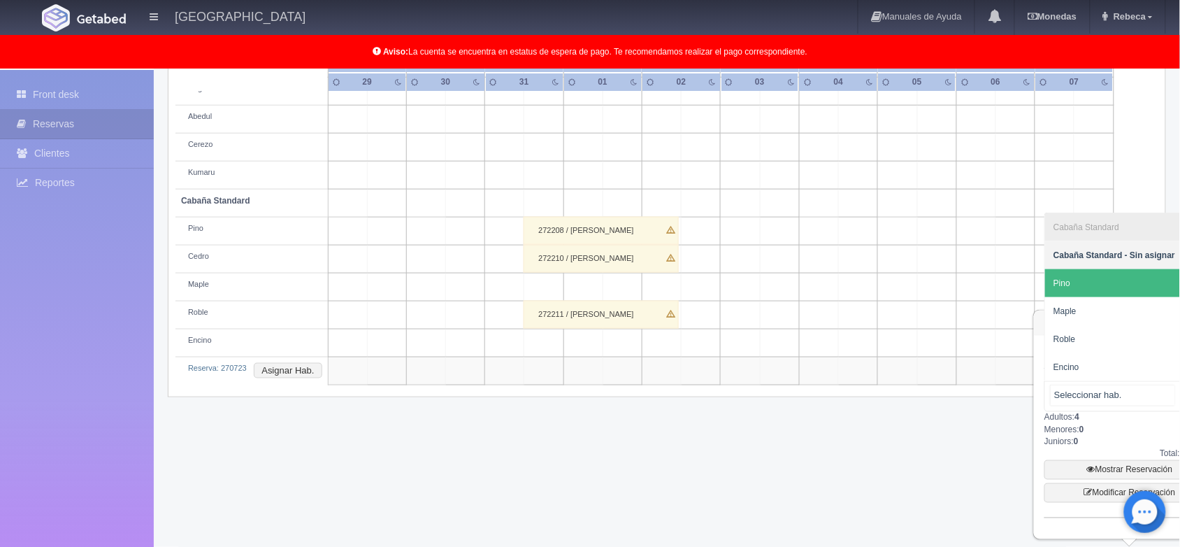
click at [1129, 278] on span "Pino" at bounding box center [1124, 283] width 158 height 28
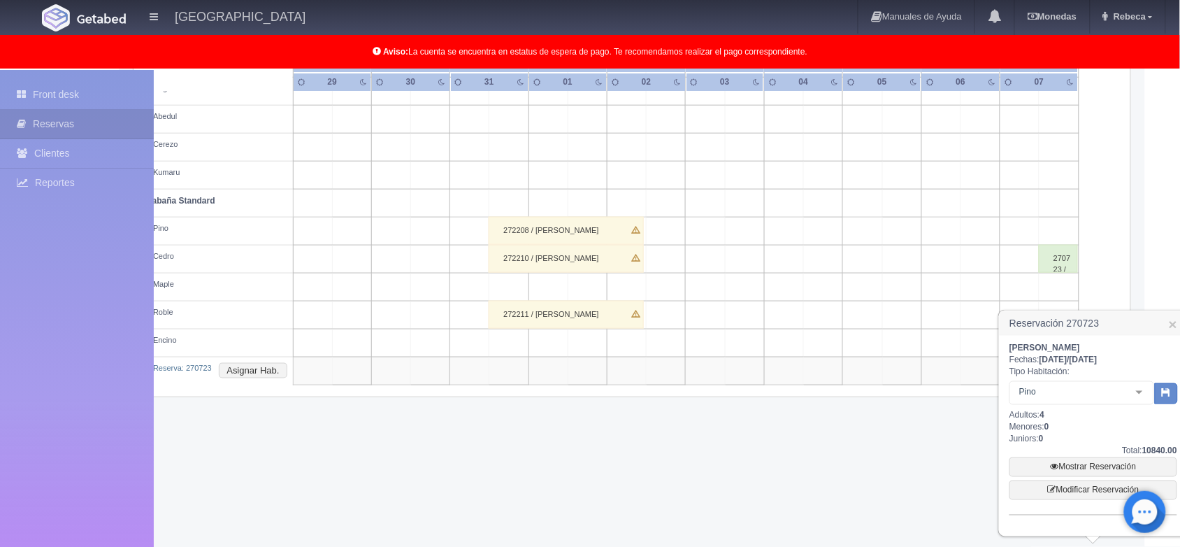
scroll to position [367, 43]
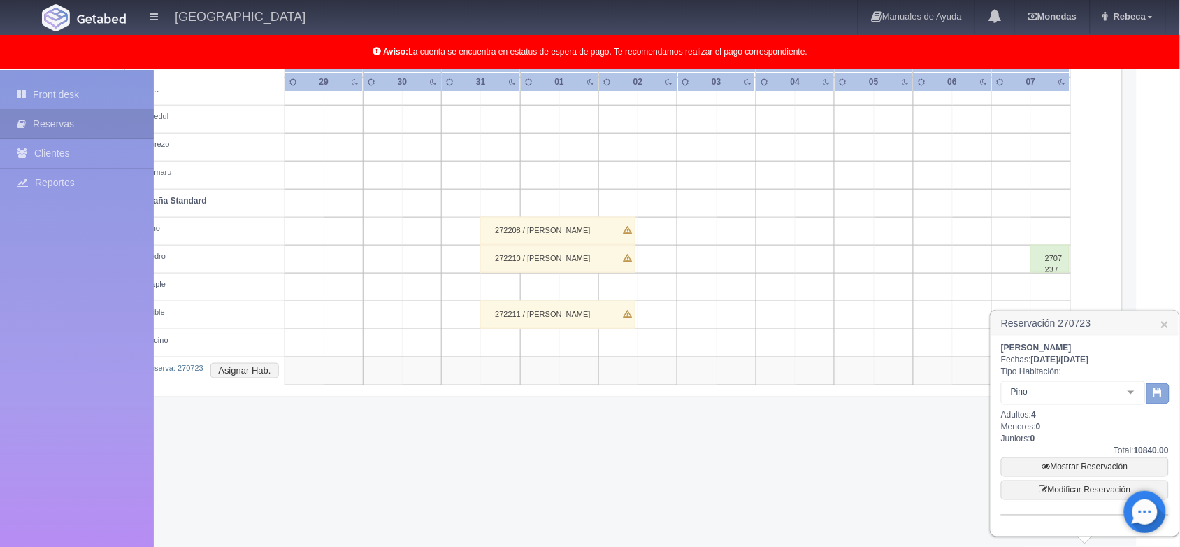
click at [1155, 393] on icon "button" at bounding box center [1157, 391] width 9 height 9
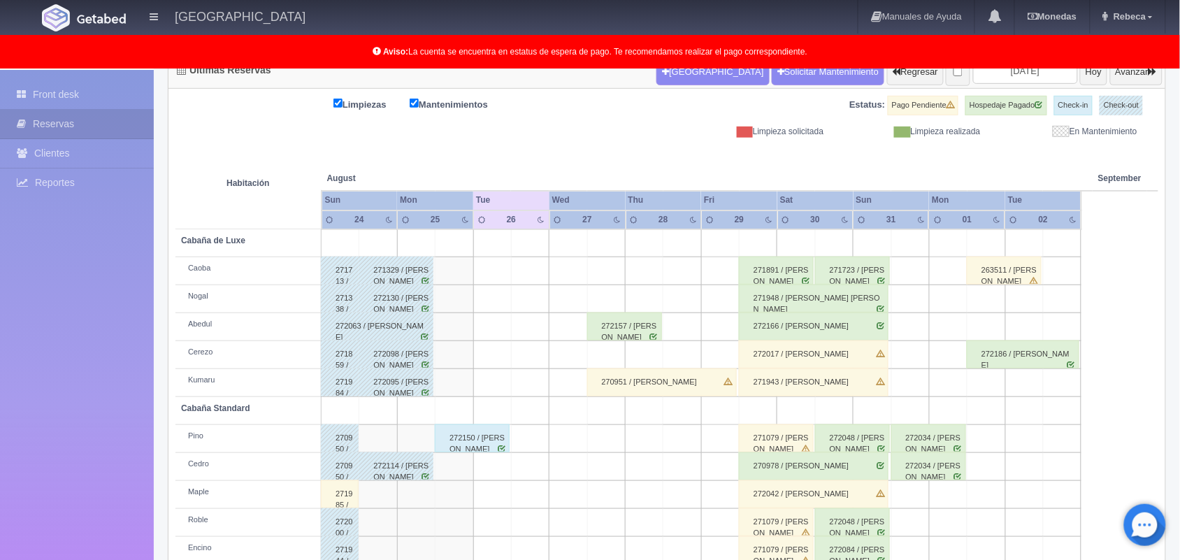
scroll to position [194, 0]
